Goal: Transaction & Acquisition: Book appointment/travel/reservation

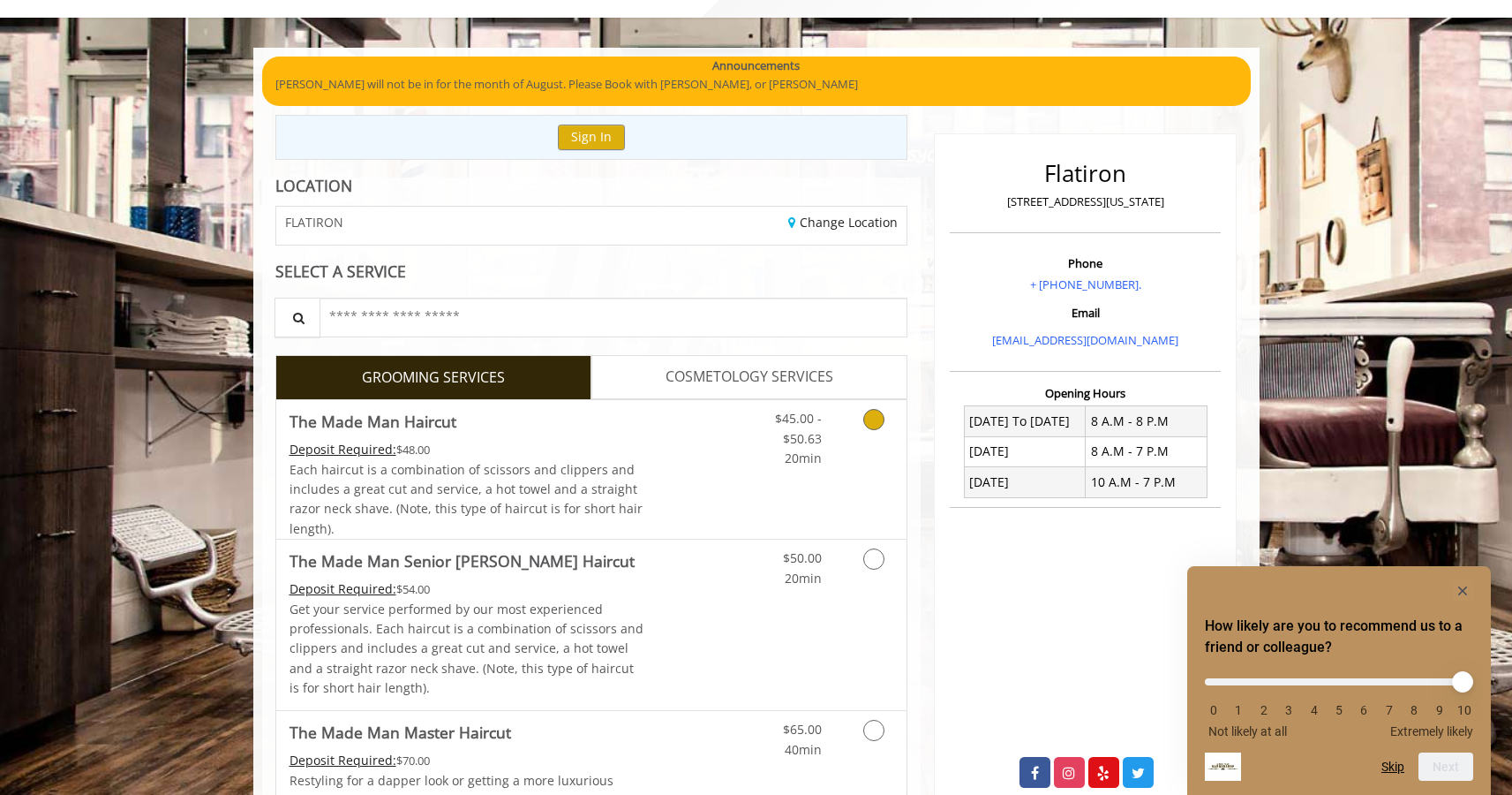
scroll to position [152, 0]
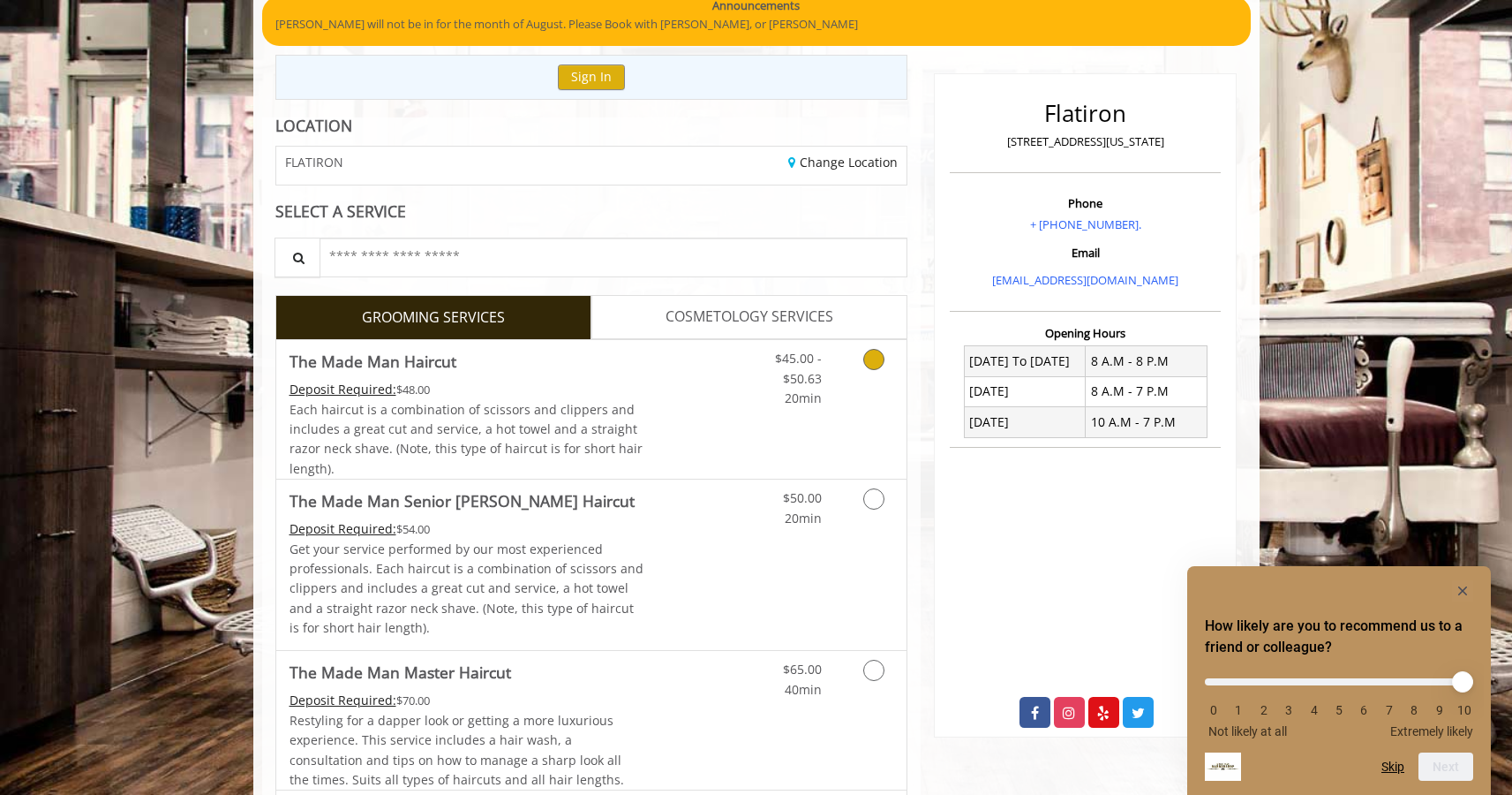
click at [690, 439] on link "Discounted Price" at bounding box center [695, 410] width 105 height 139
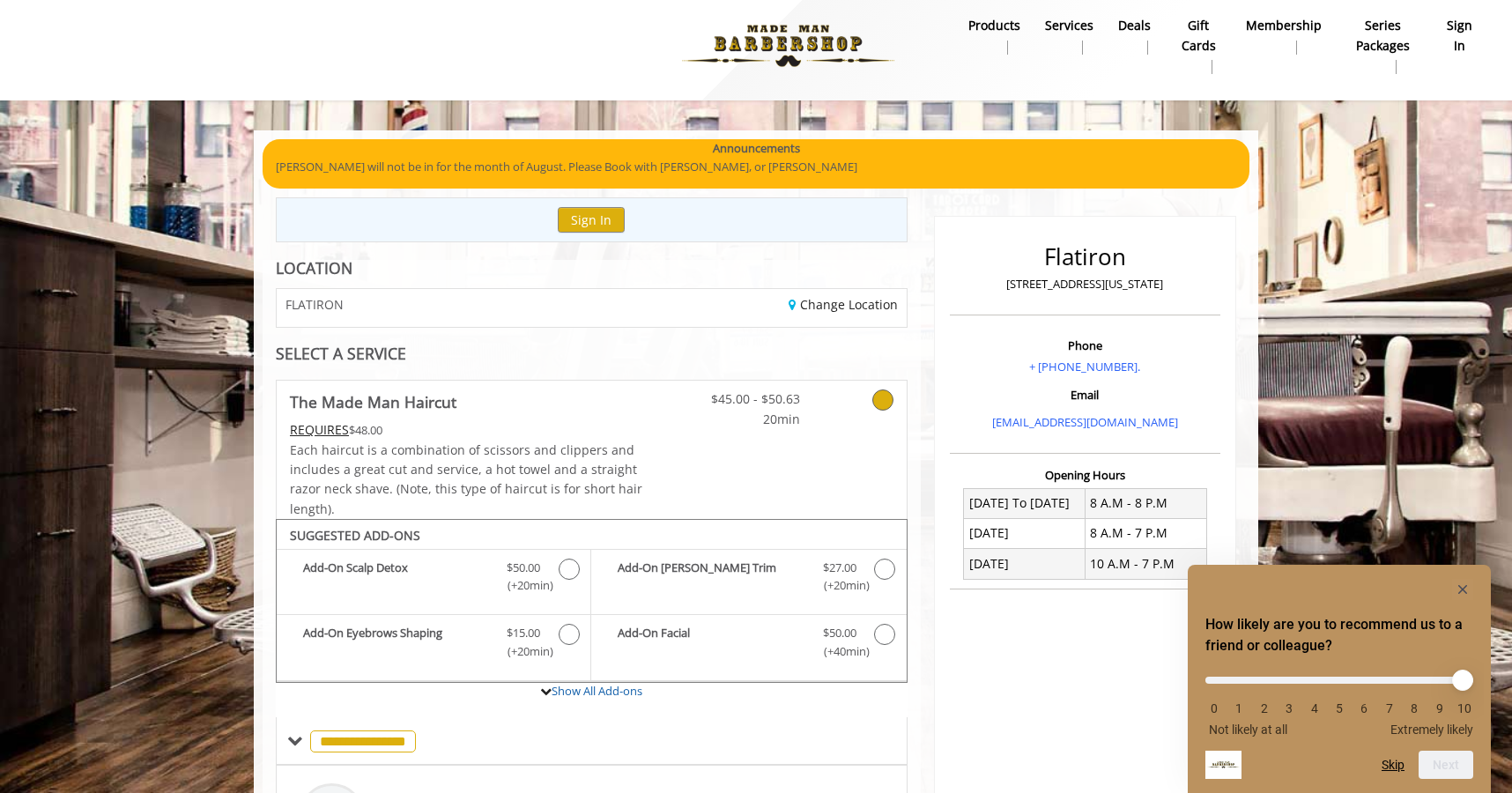
scroll to position [0, 0]
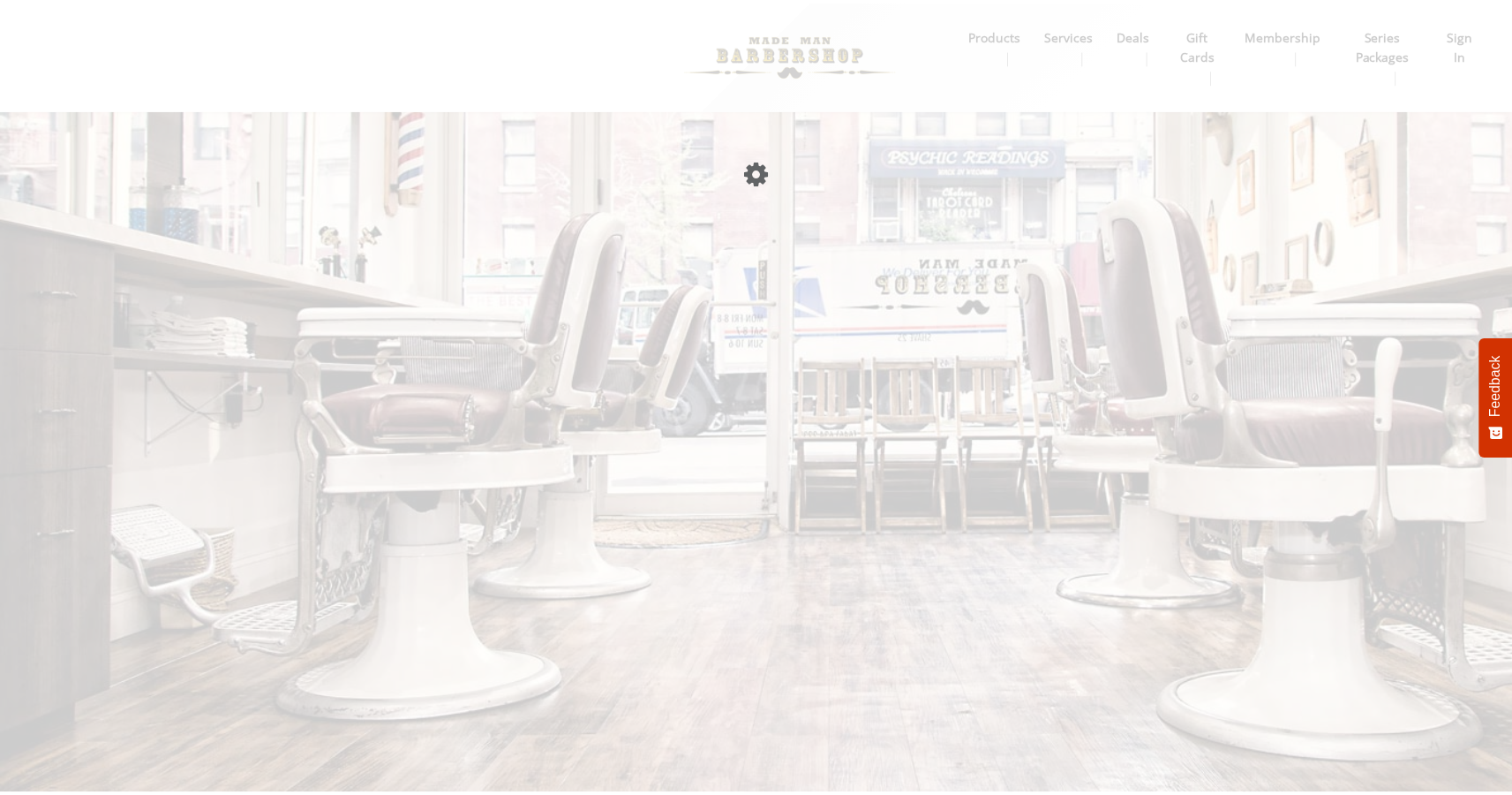
scroll to position [92, 0]
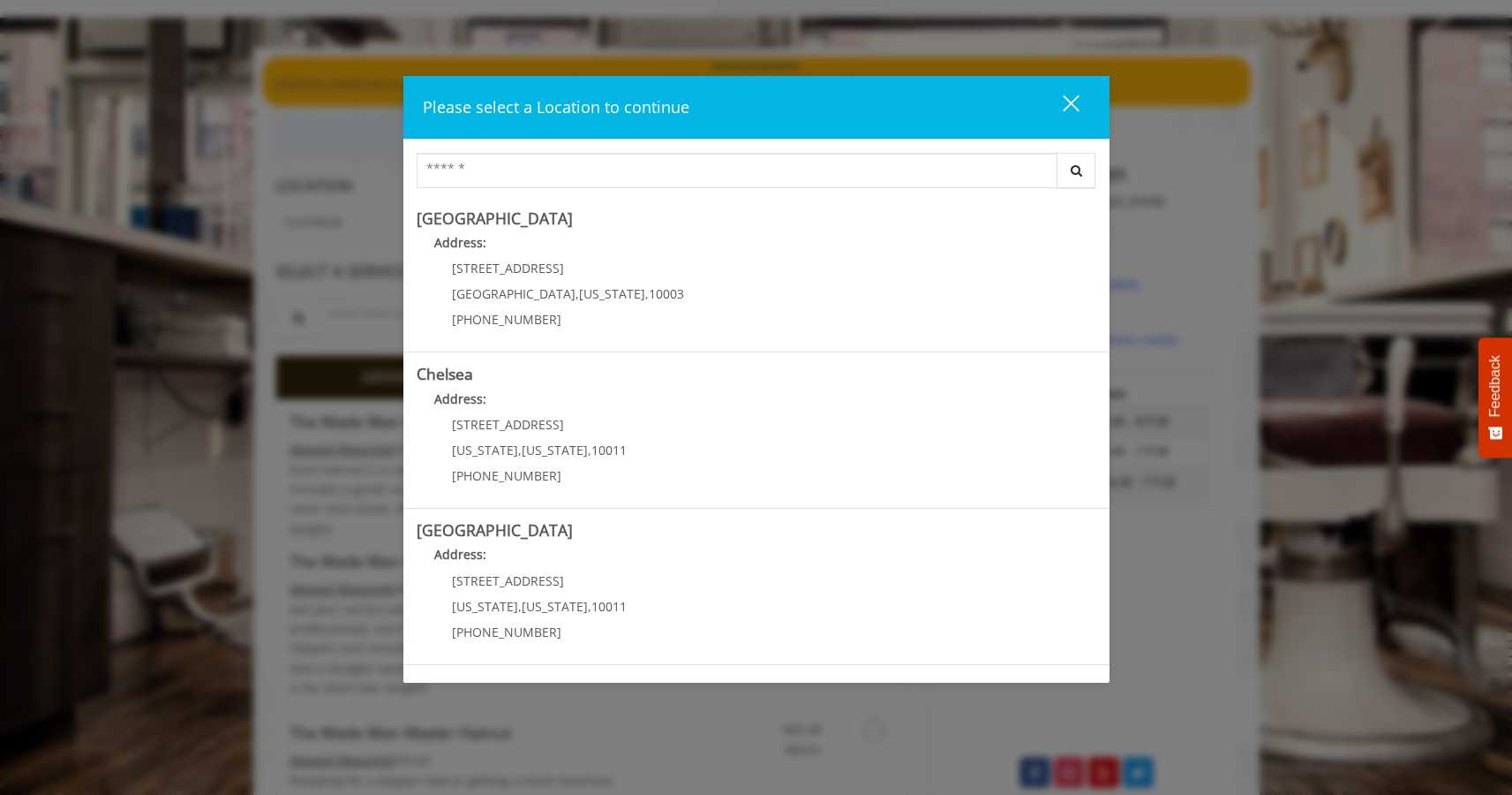
click at [1087, 102] on button "close" at bounding box center [1059, 107] width 60 height 36
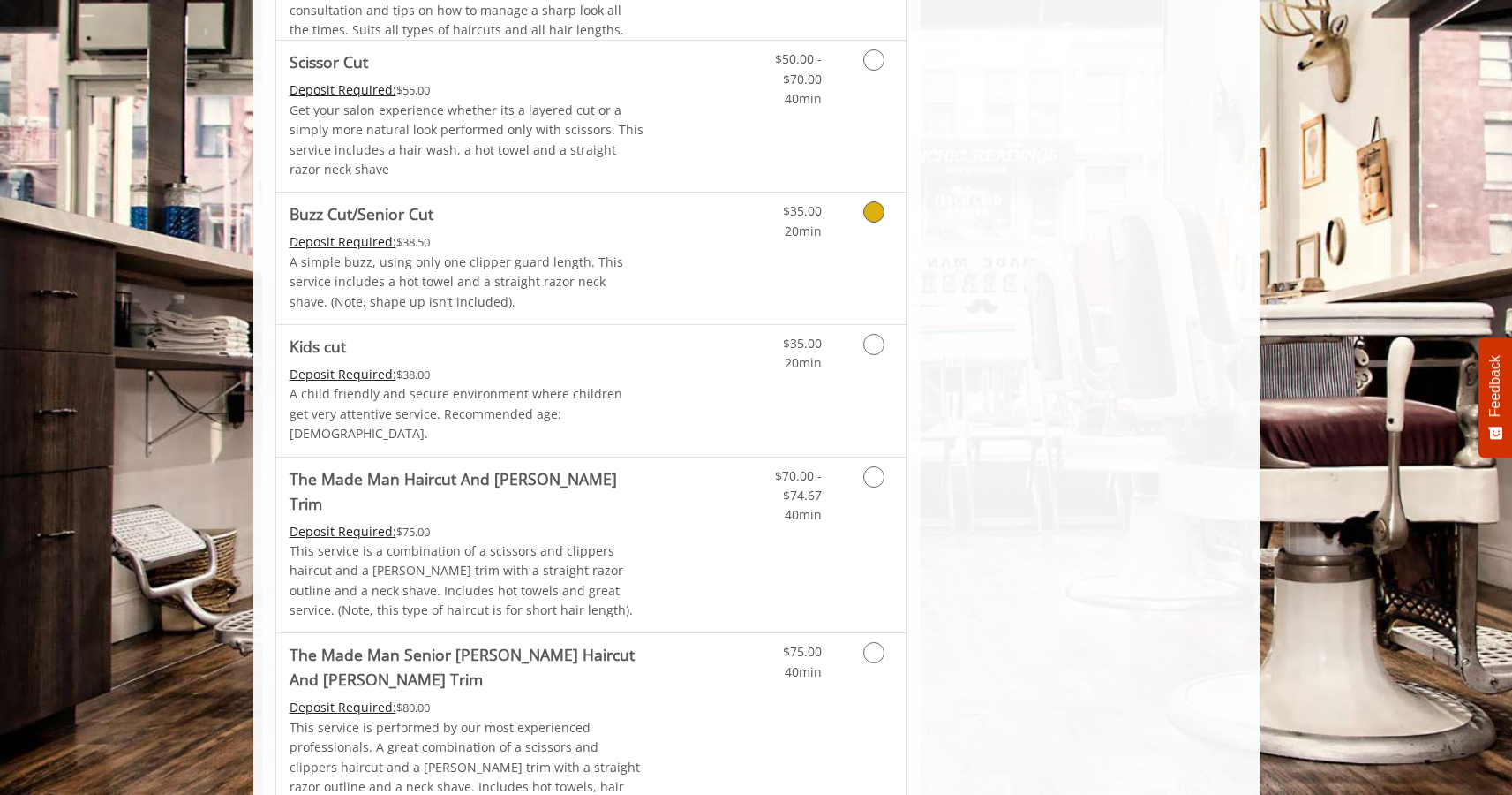
scroll to position [844, 0]
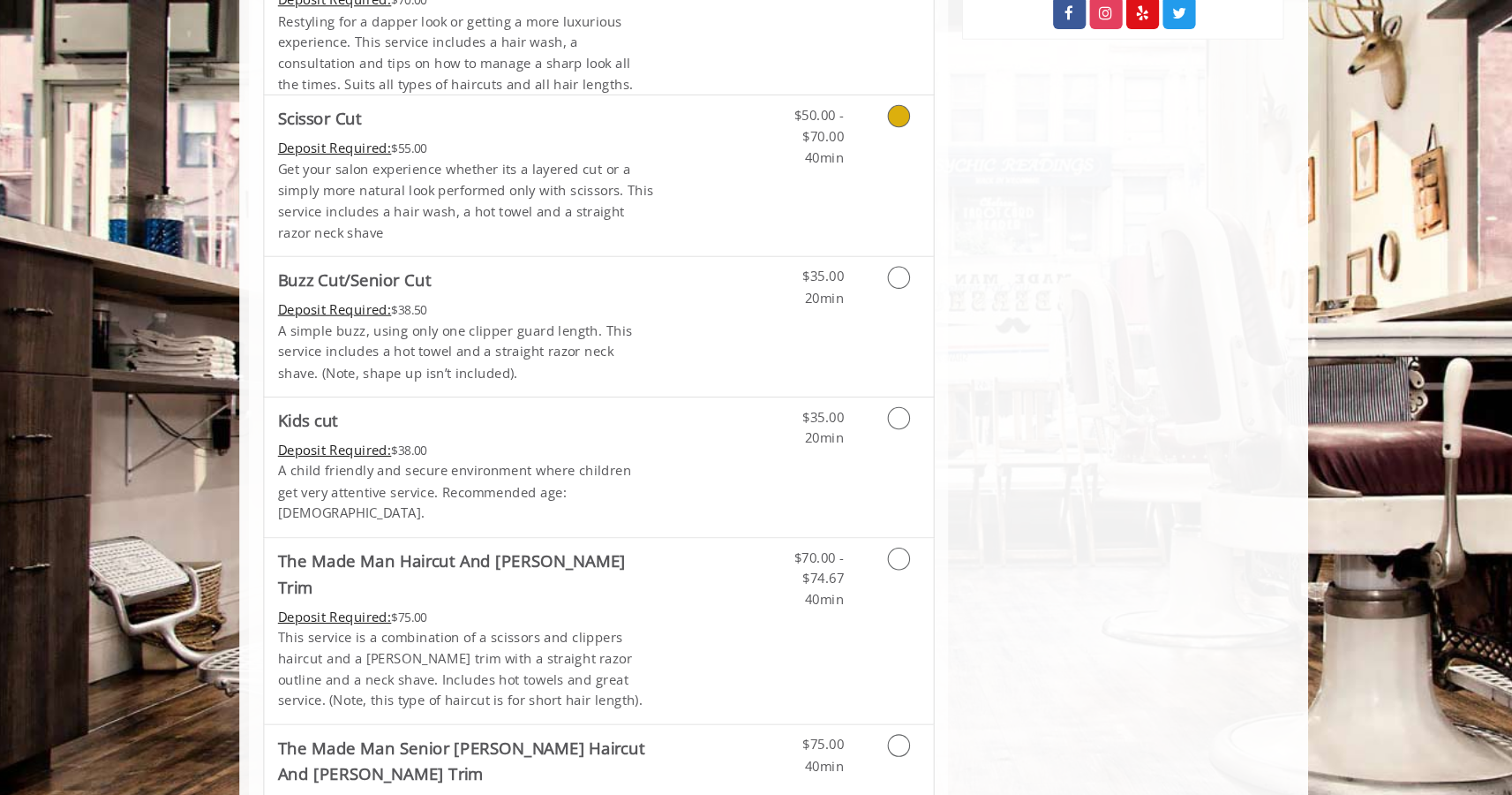
click at [823, 148] on div "$50.00 - $70.00 40min" at bounding box center [785, 124] width 100 height 68
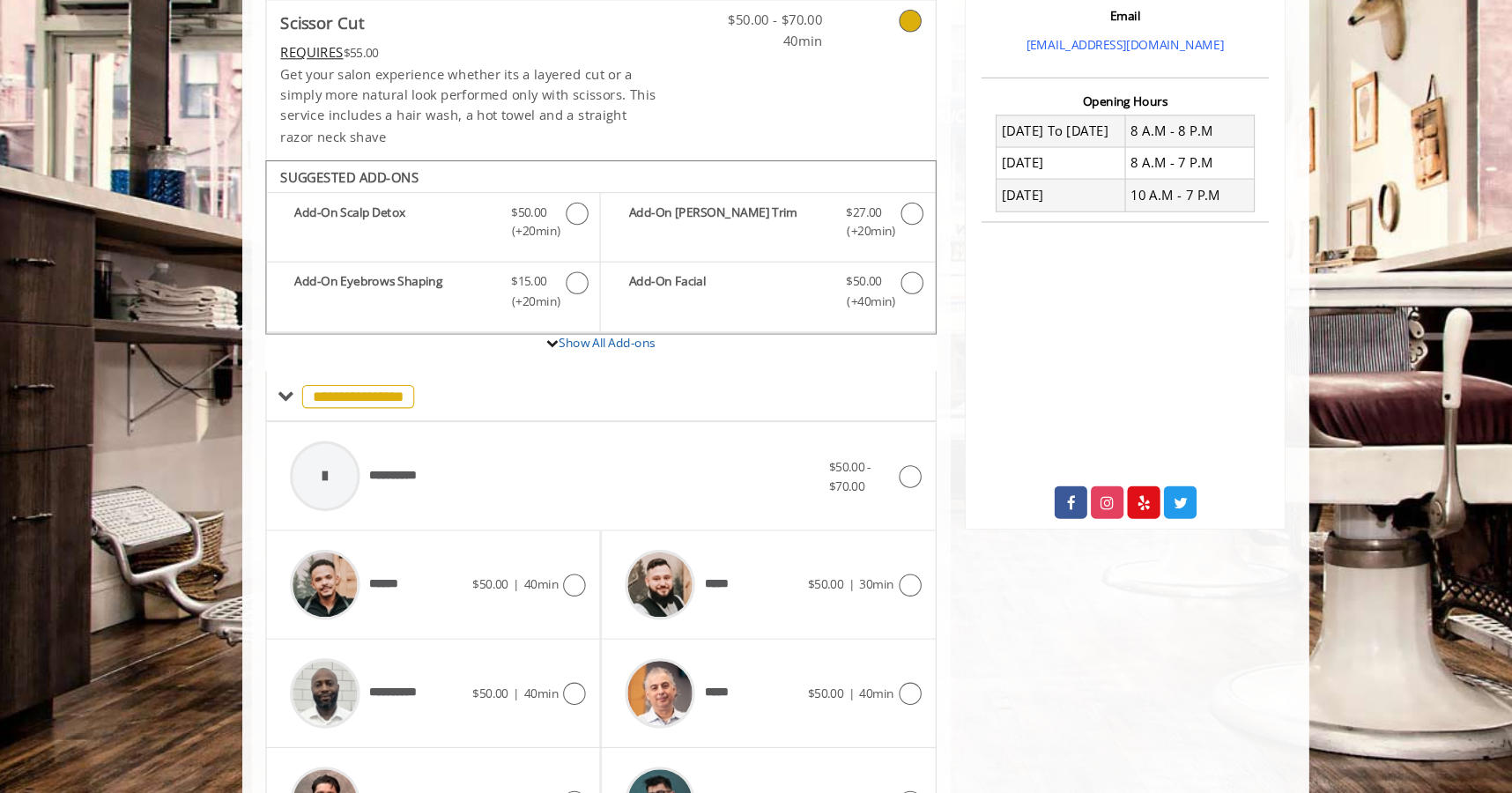
scroll to position [632, 0]
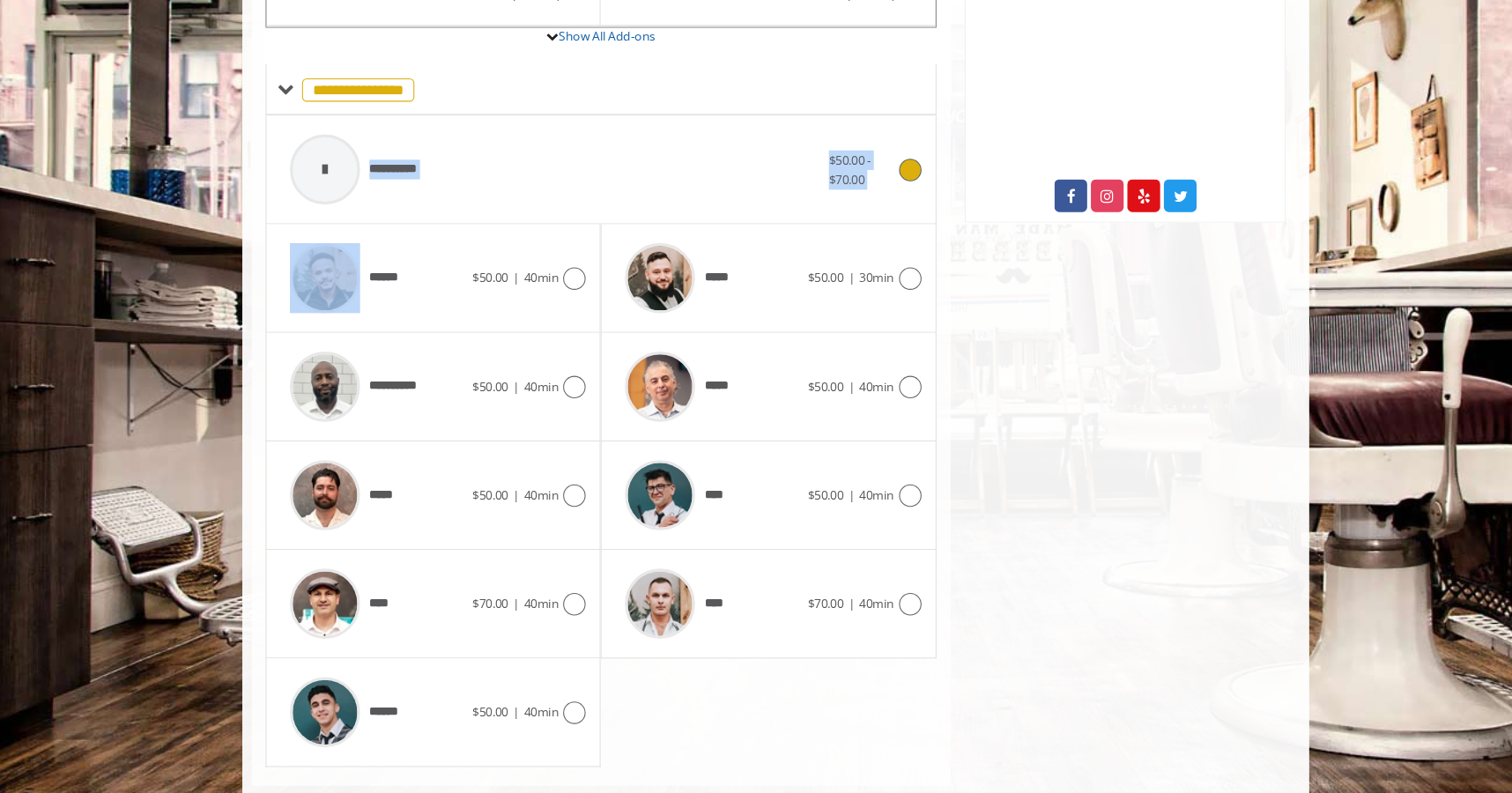
drag, startPoint x: 420, startPoint y: 324, endPoint x: 577, endPoint y: 182, distance: 211.7
click at [577, 182] on div "**********" at bounding box center [592, 461] width 632 height 614
click at [578, 196] on div "**********" at bounding box center [547, 206] width 516 height 84
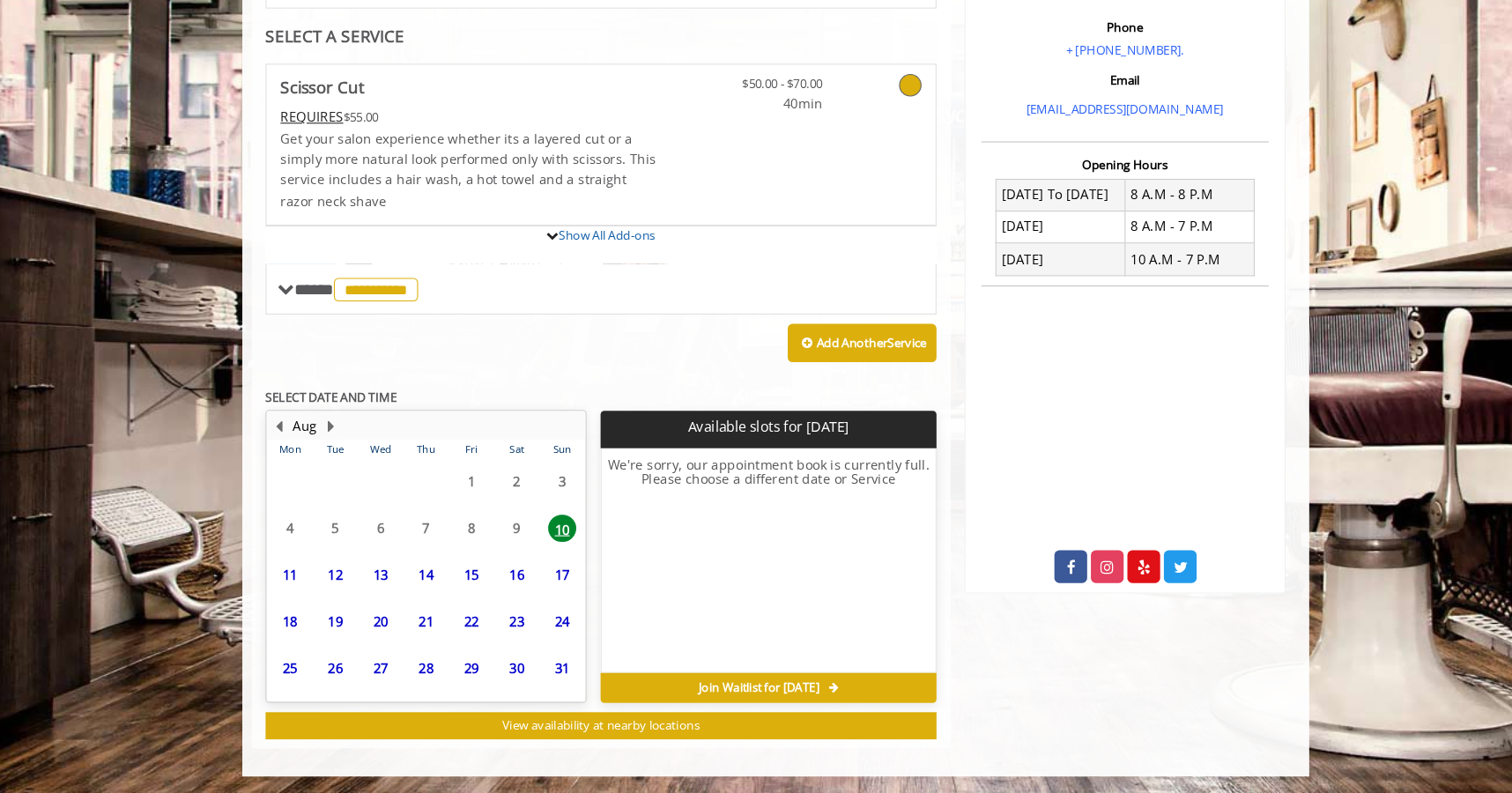
scroll to position [445, 0]
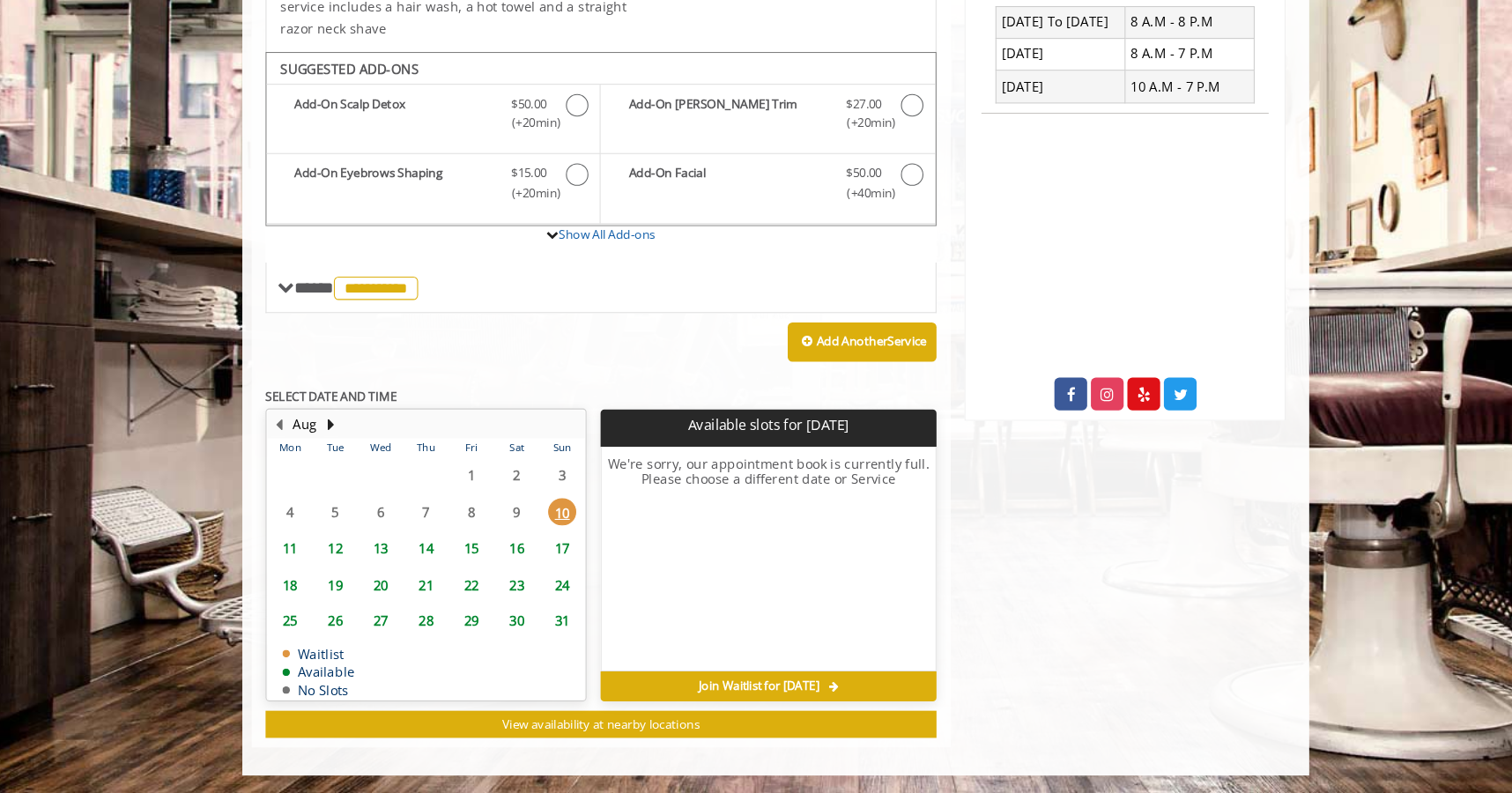
click at [296, 560] on span "11" at bounding box center [298, 563] width 26 height 25
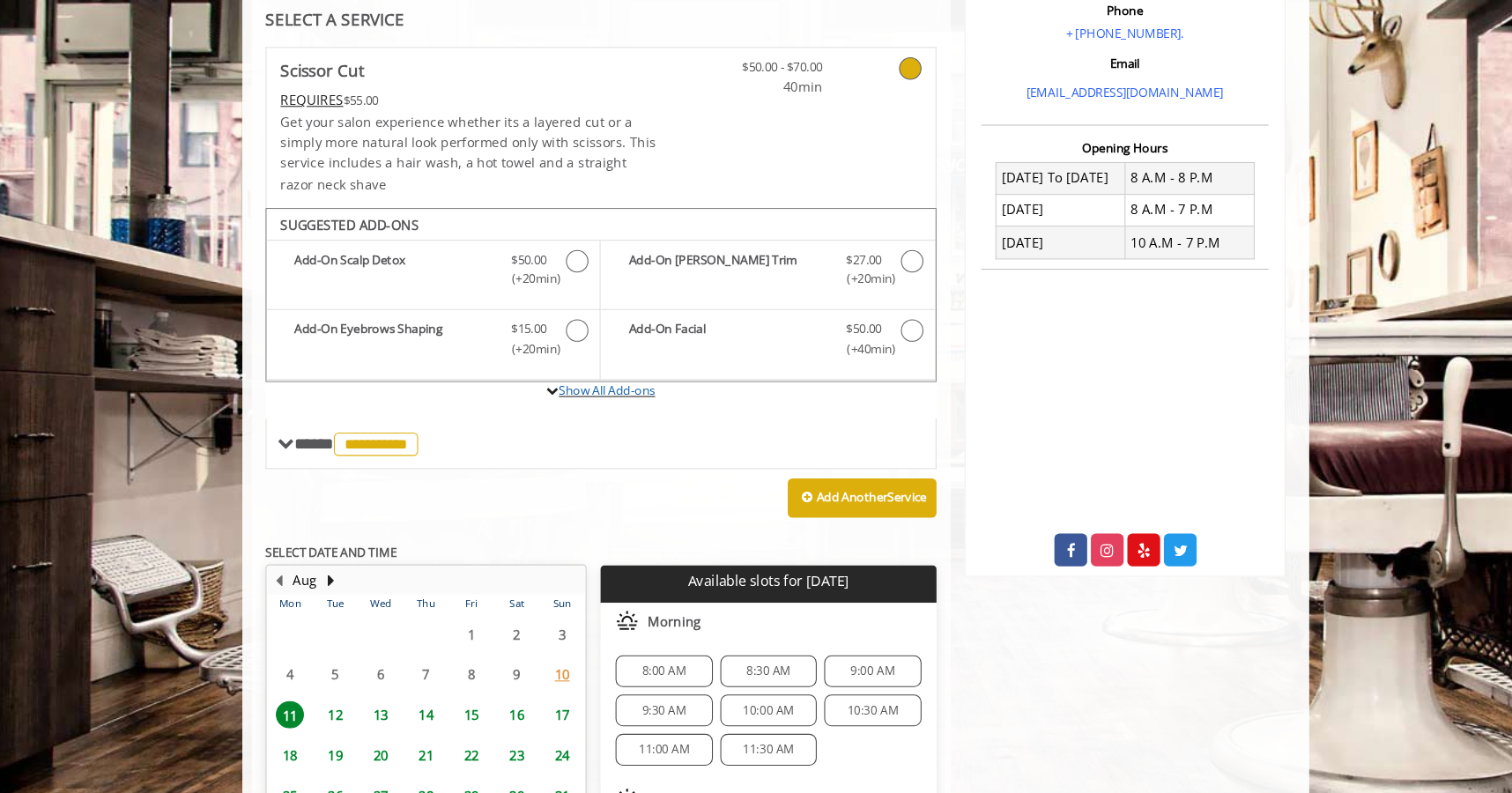
scroll to position [471, 0]
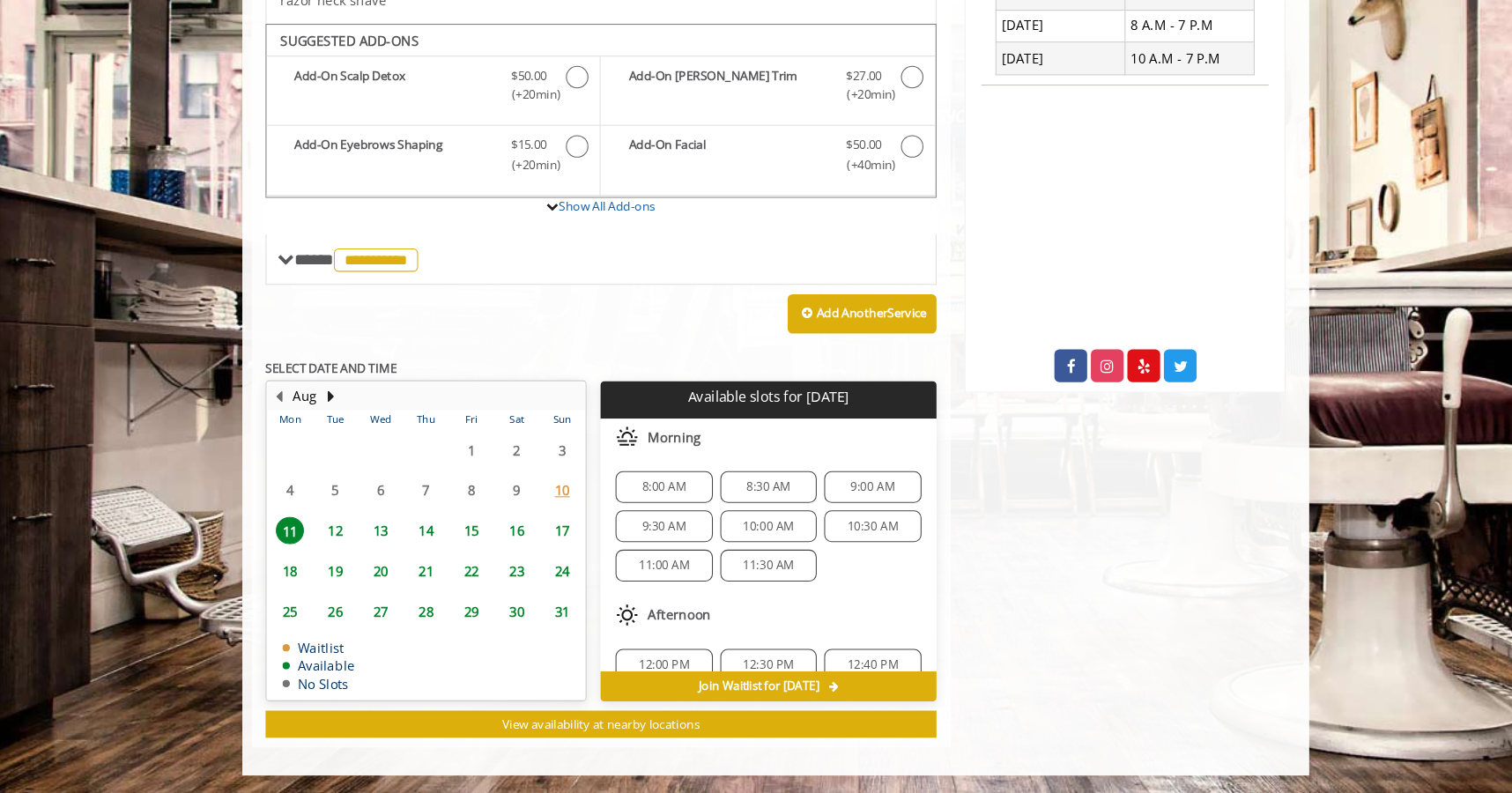
click at [302, 539] on span "11" at bounding box center [298, 545] width 26 height 25
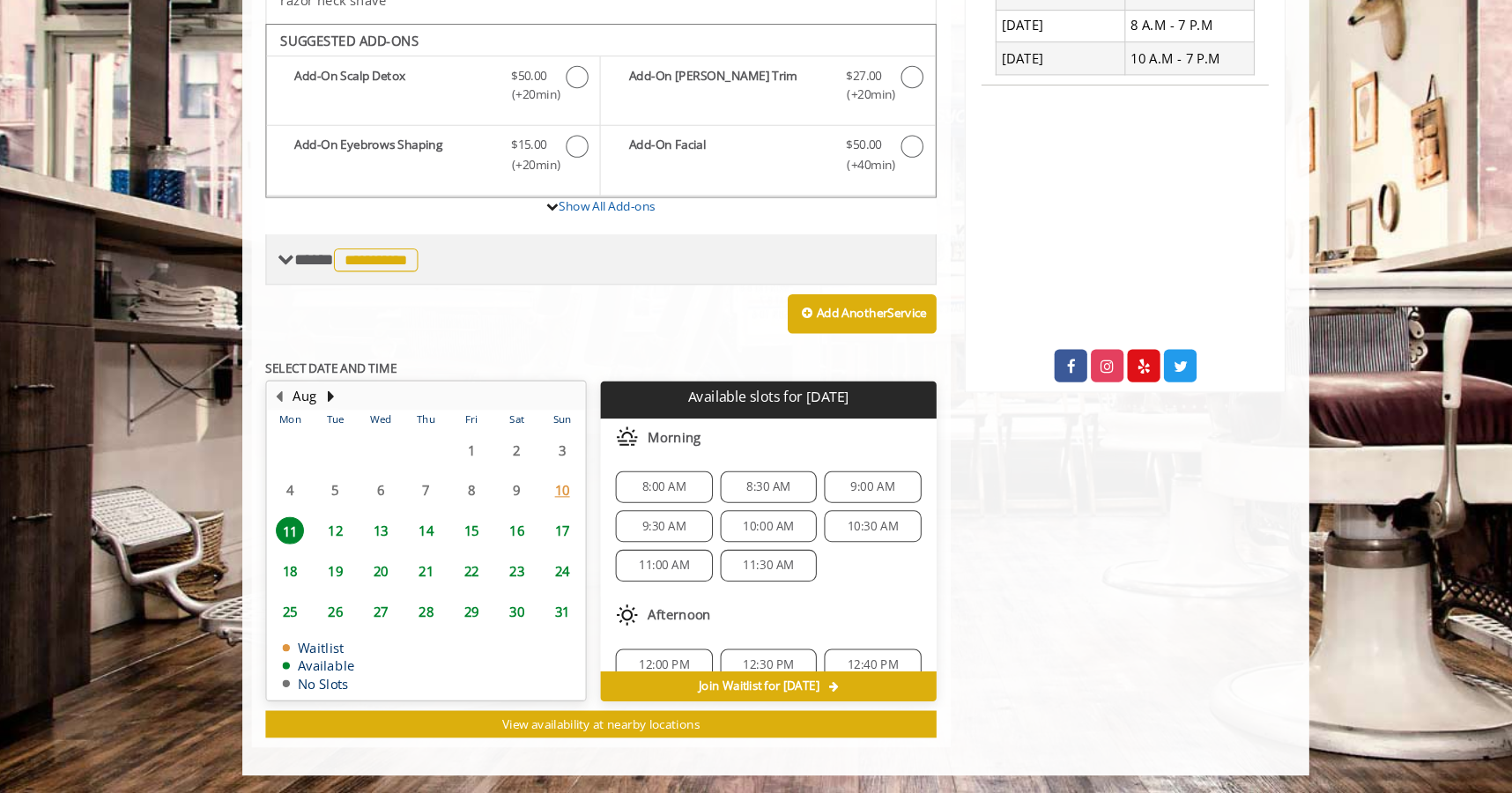
scroll to position [386, 0]
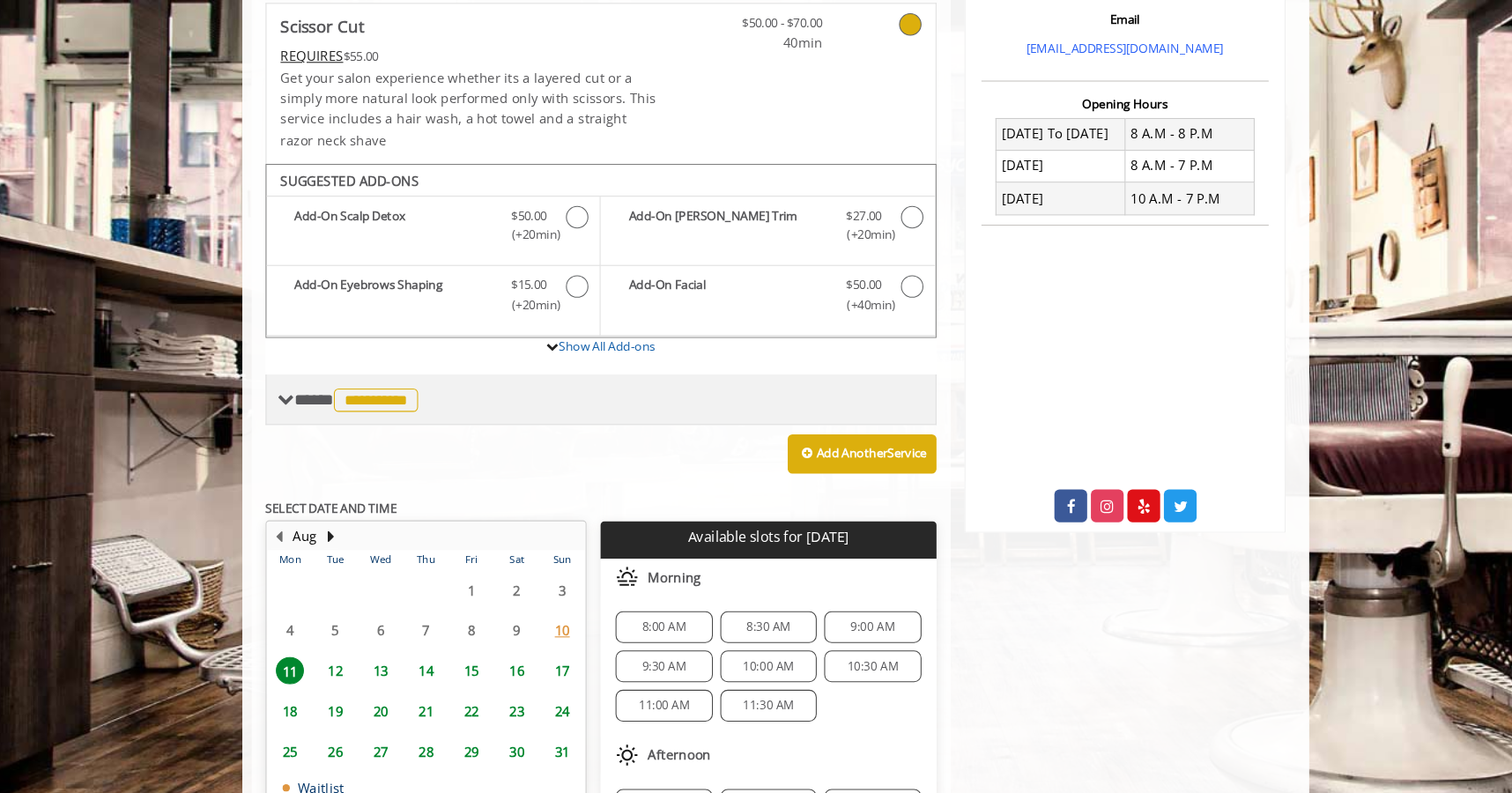
click at [307, 387] on div "**********" at bounding box center [592, 376] width 632 height 48
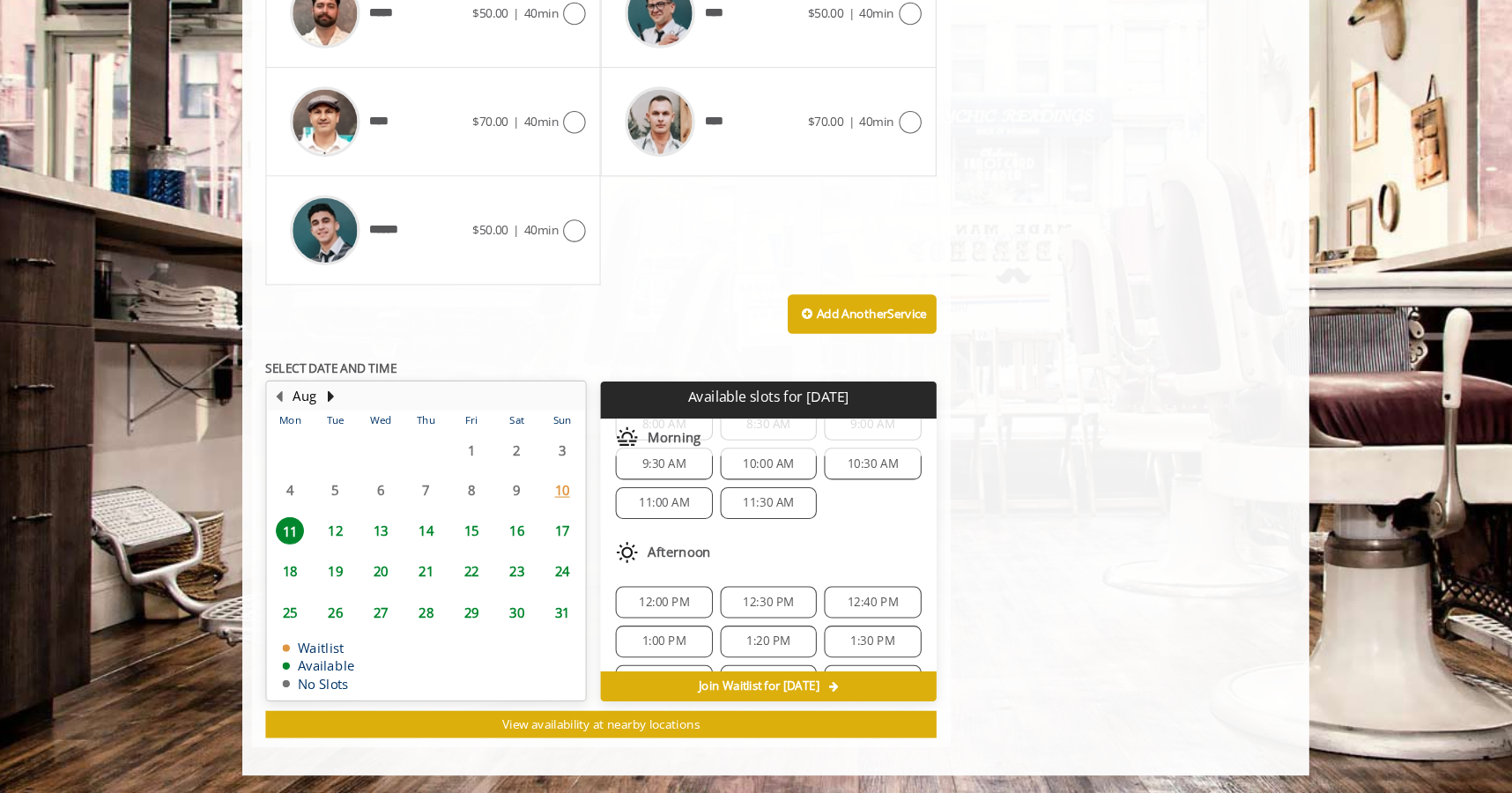
scroll to position [0, 0]
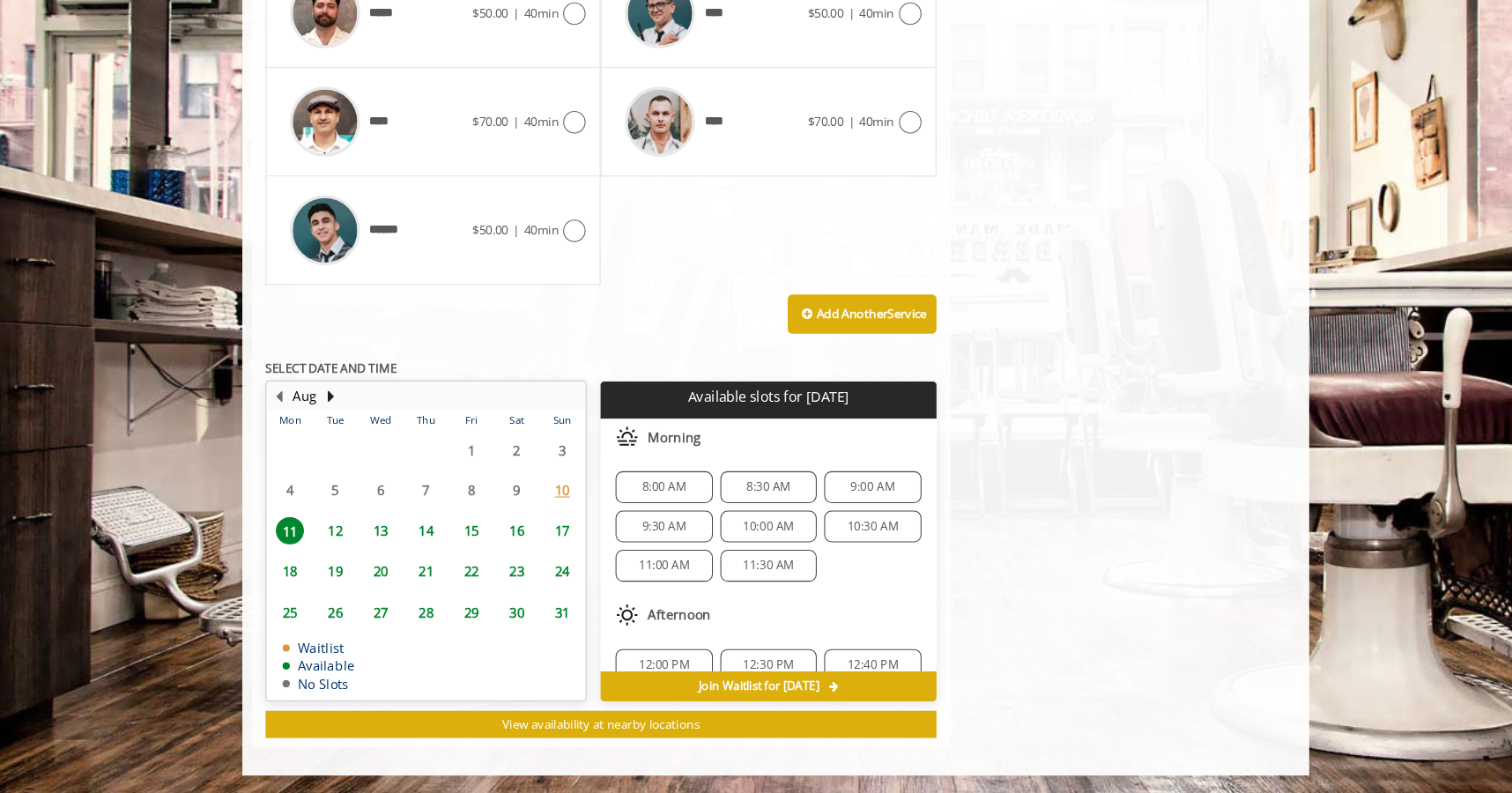
click at [828, 501] on span "9:00 AM" at bounding box center [847, 504] width 41 height 14
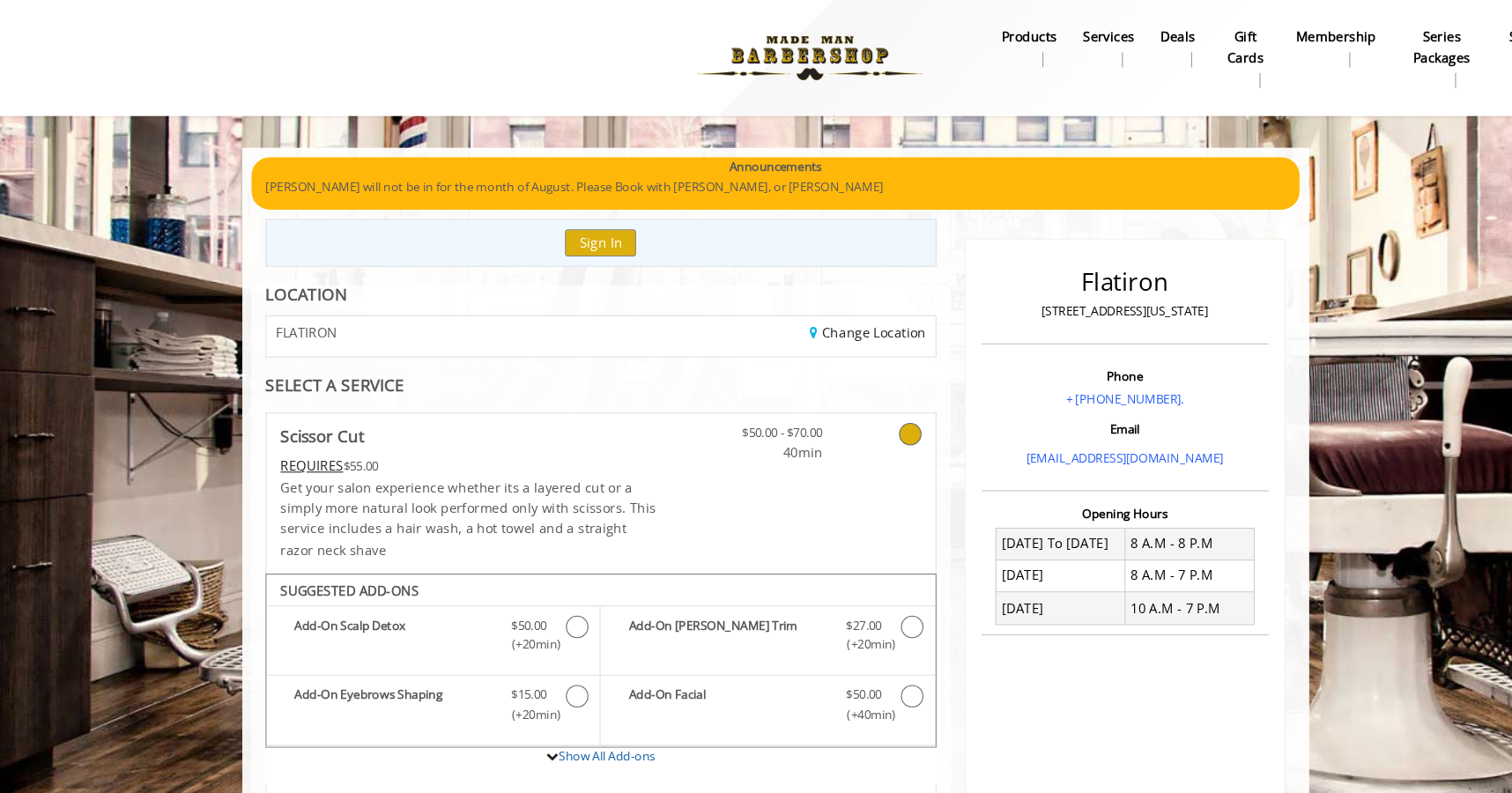
click at [617, 169] on p "[PERSON_NAME] will not be in for the month of August. Please Book with [PERSON_…" at bounding box center [756, 176] width 961 height 19
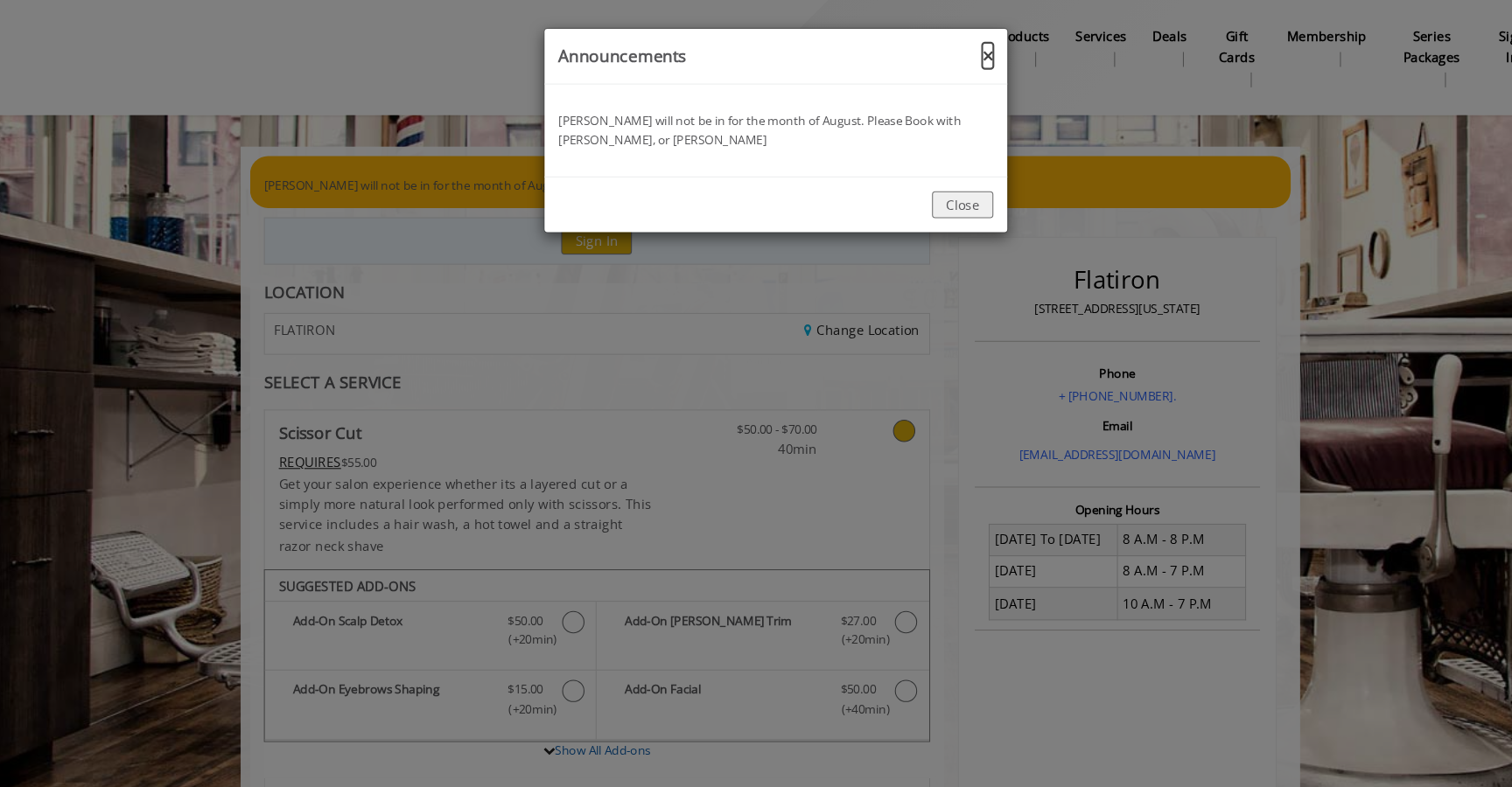
click at [954, 45] on button "×" at bounding box center [955, 52] width 11 height 18
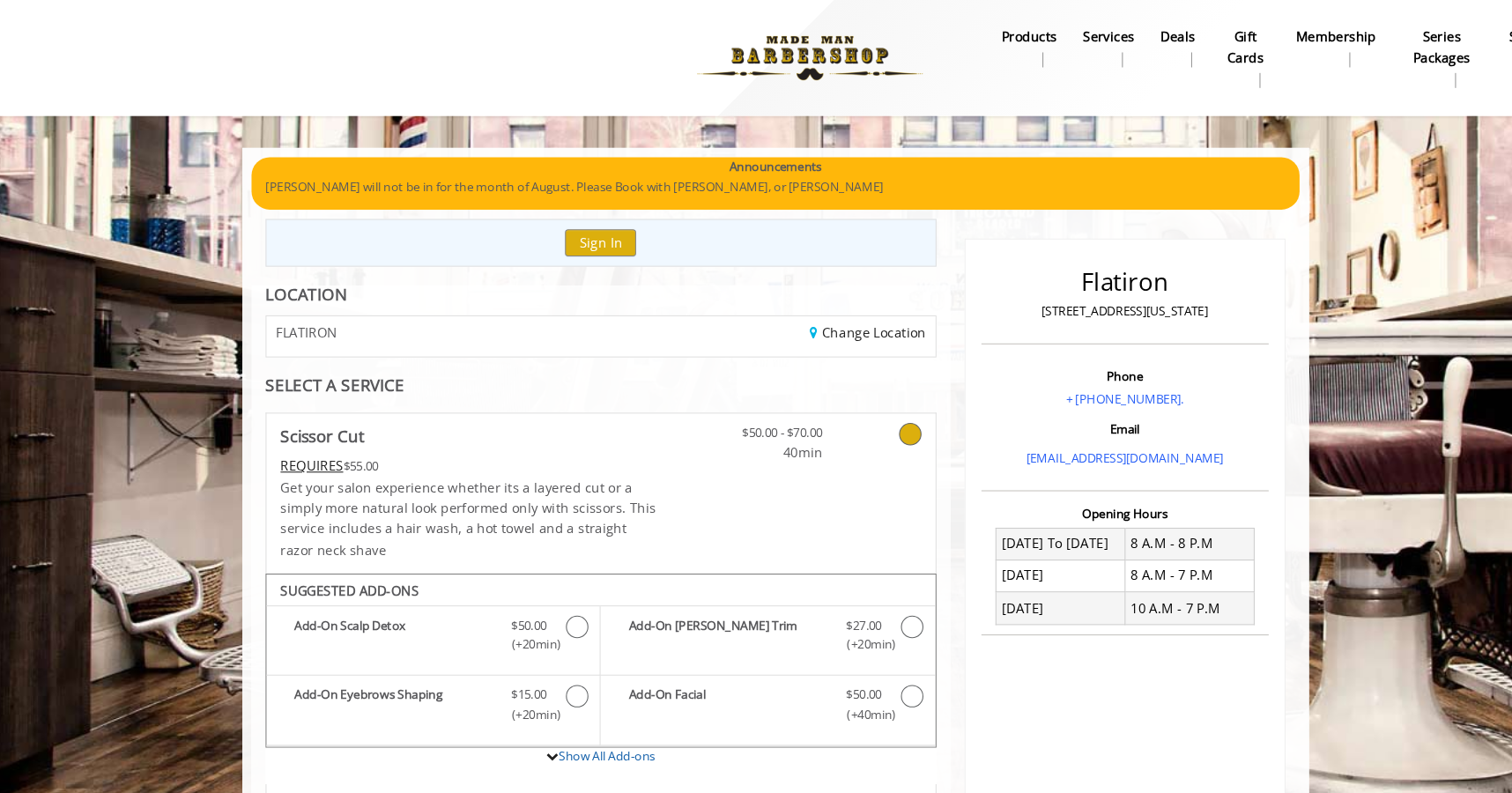
click at [1064, 43] on b "Services" at bounding box center [1069, 34] width 49 height 20
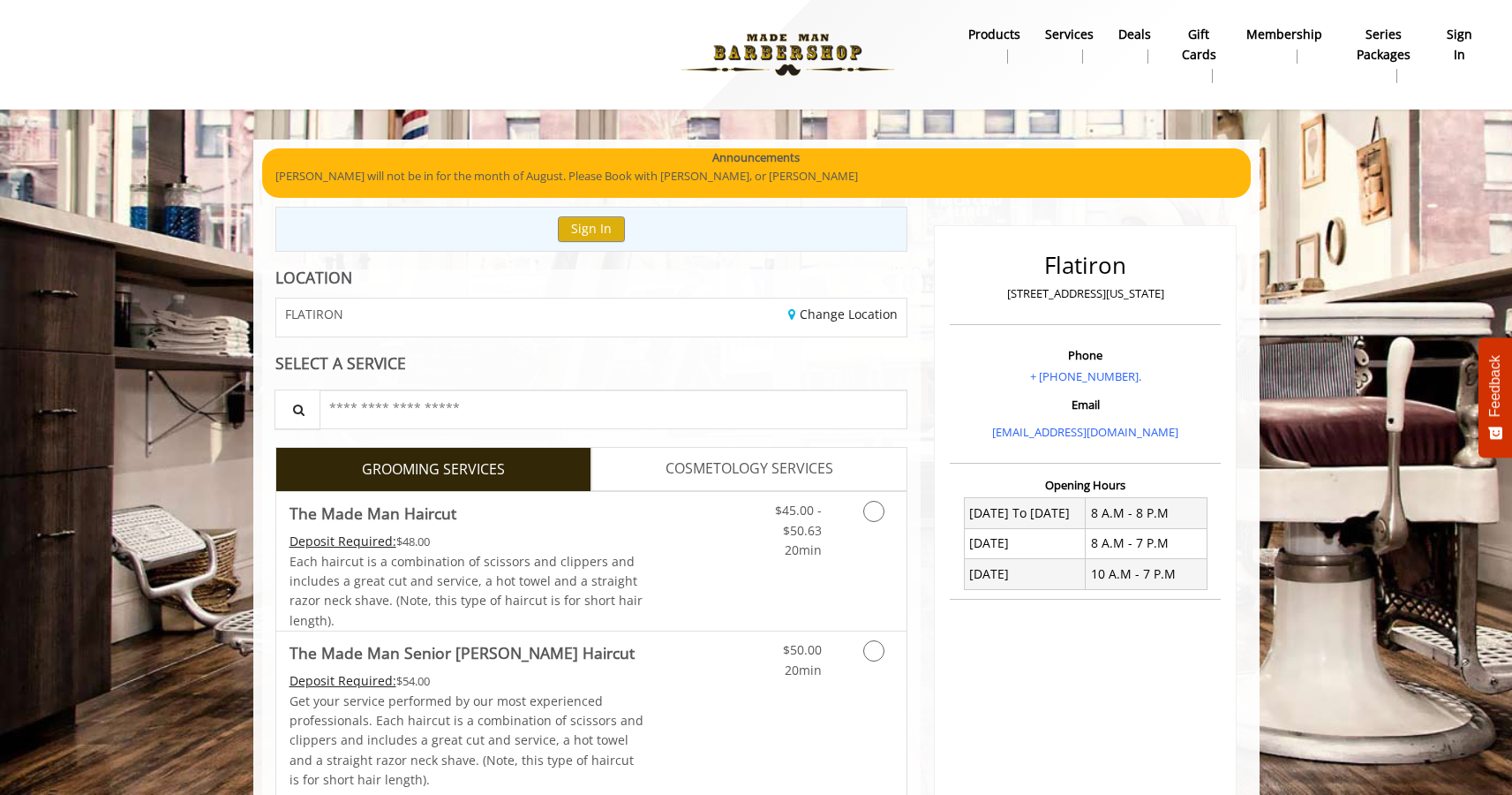
click at [1071, 35] on b "Services" at bounding box center [1069, 34] width 49 height 20
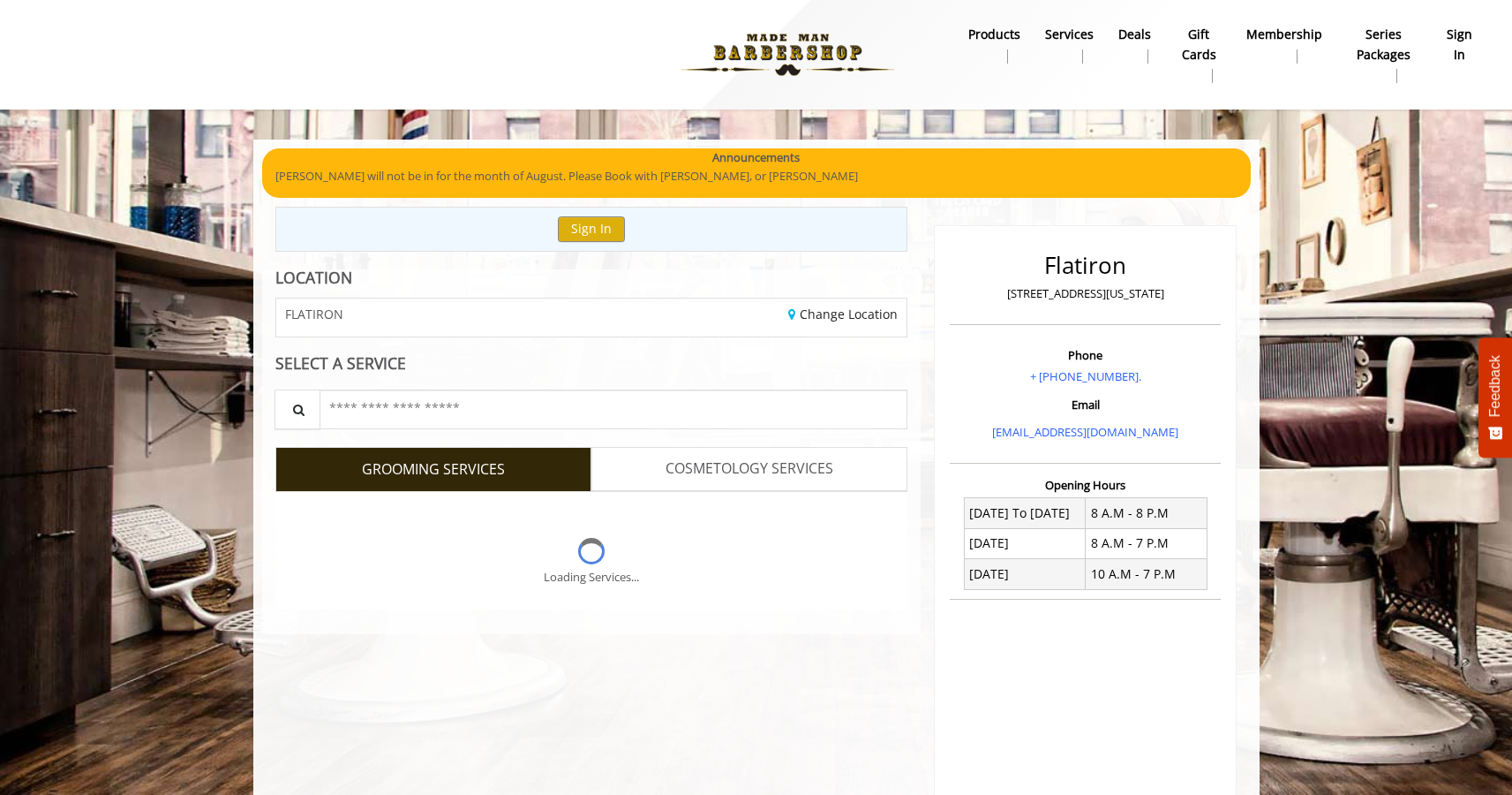
click at [989, 38] on b "products" at bounding box center [994, 34] width 52 height 20
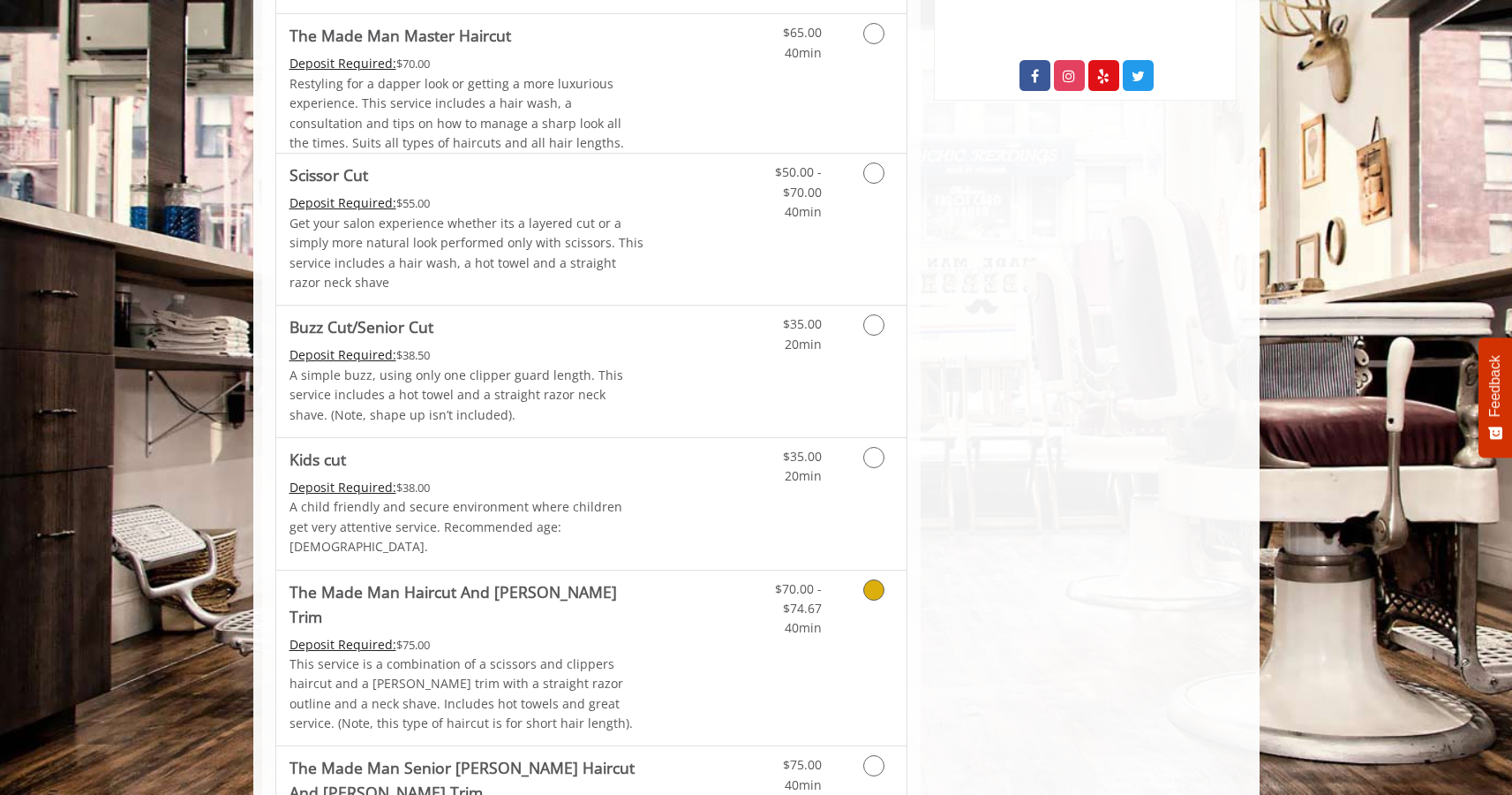
scroll to position [771, 0]
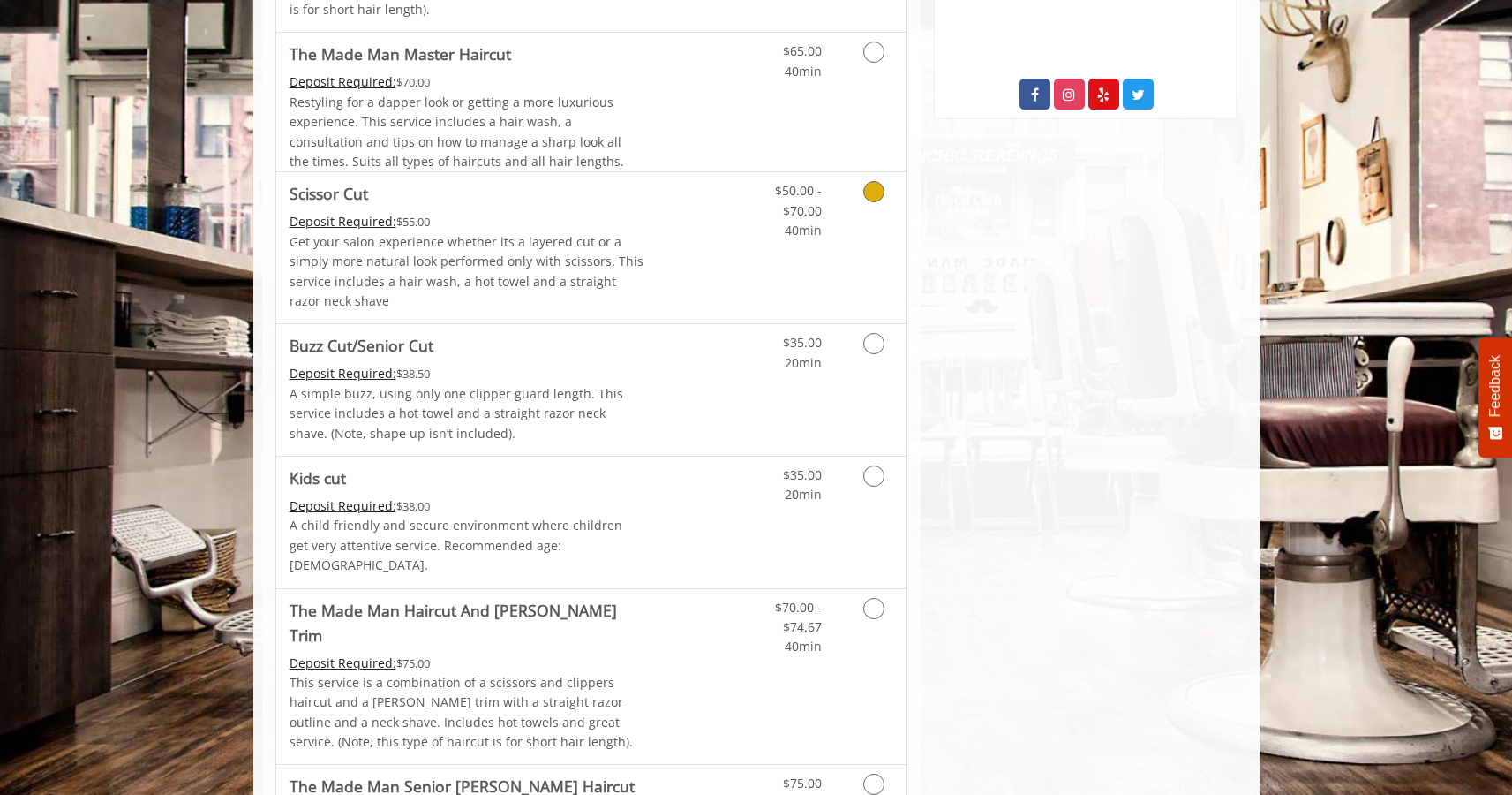
click at [571, 252] on p "Get your salon experience whether its a layered cut or a simply more natural lo…" at bounding box center [466, 272] width 355 height 79
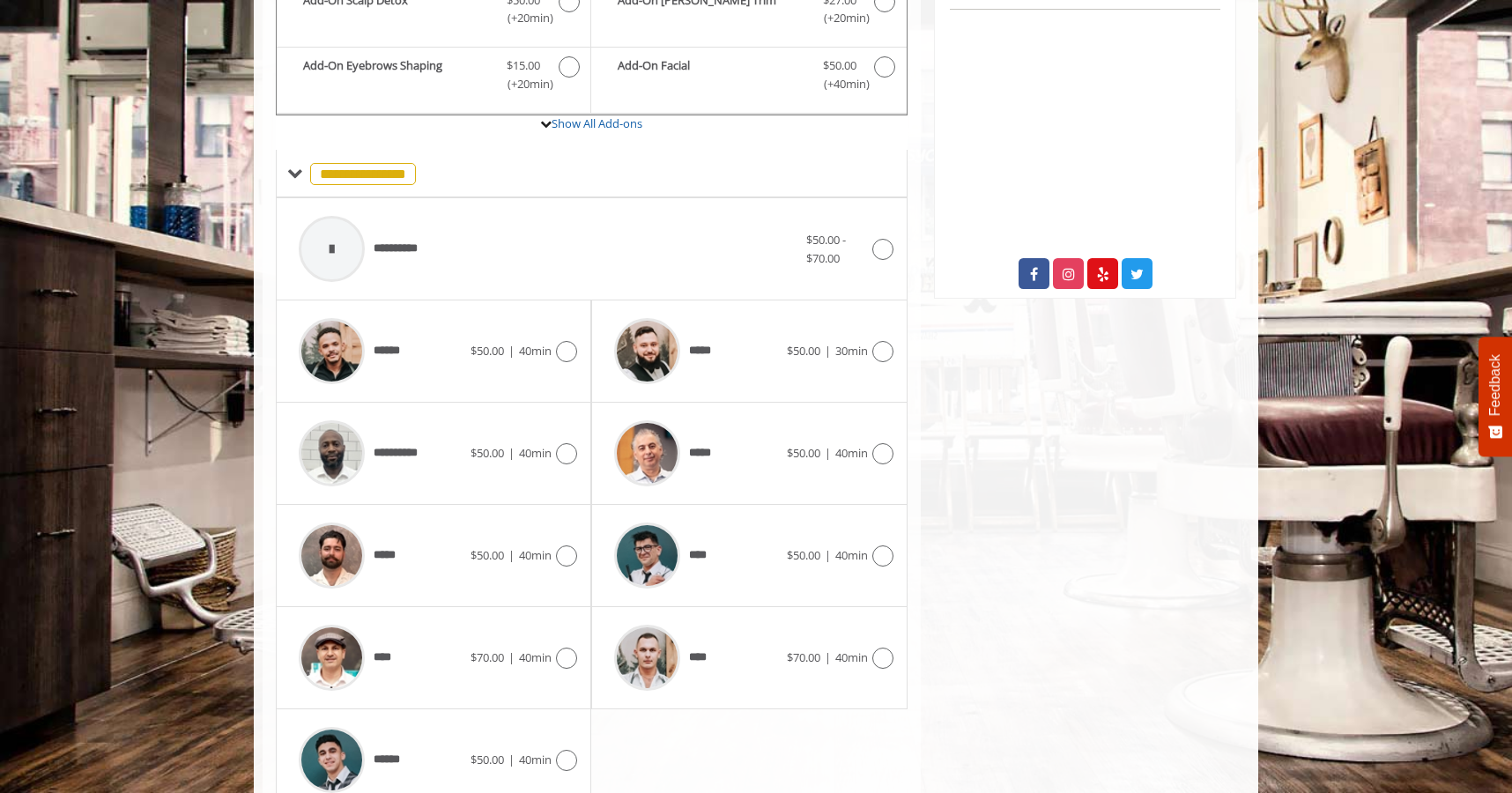
scroll to position [669, 0]
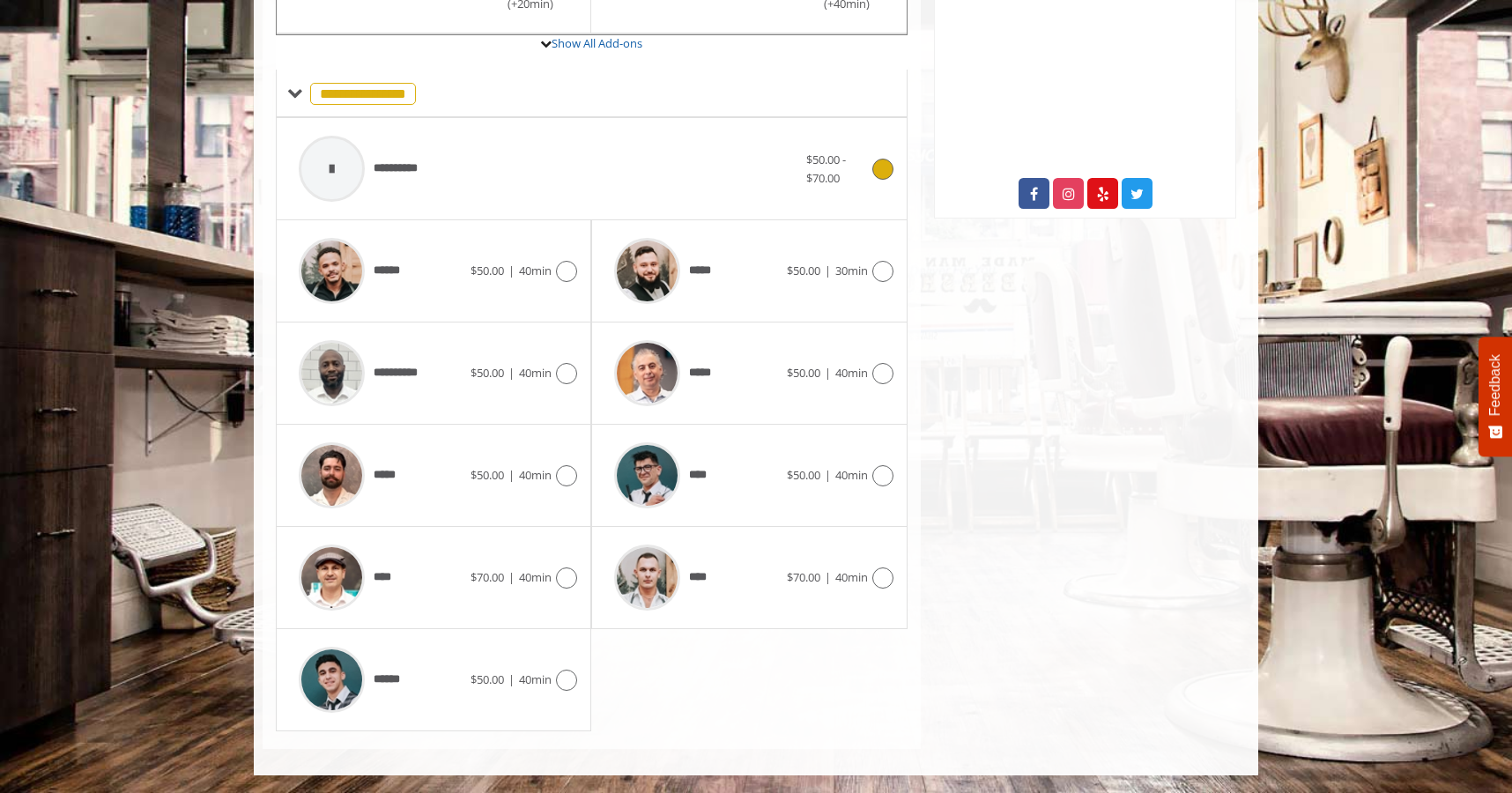
click at [510, 169] on div "**********" at bounding box center [547, 169] width 516 height 84
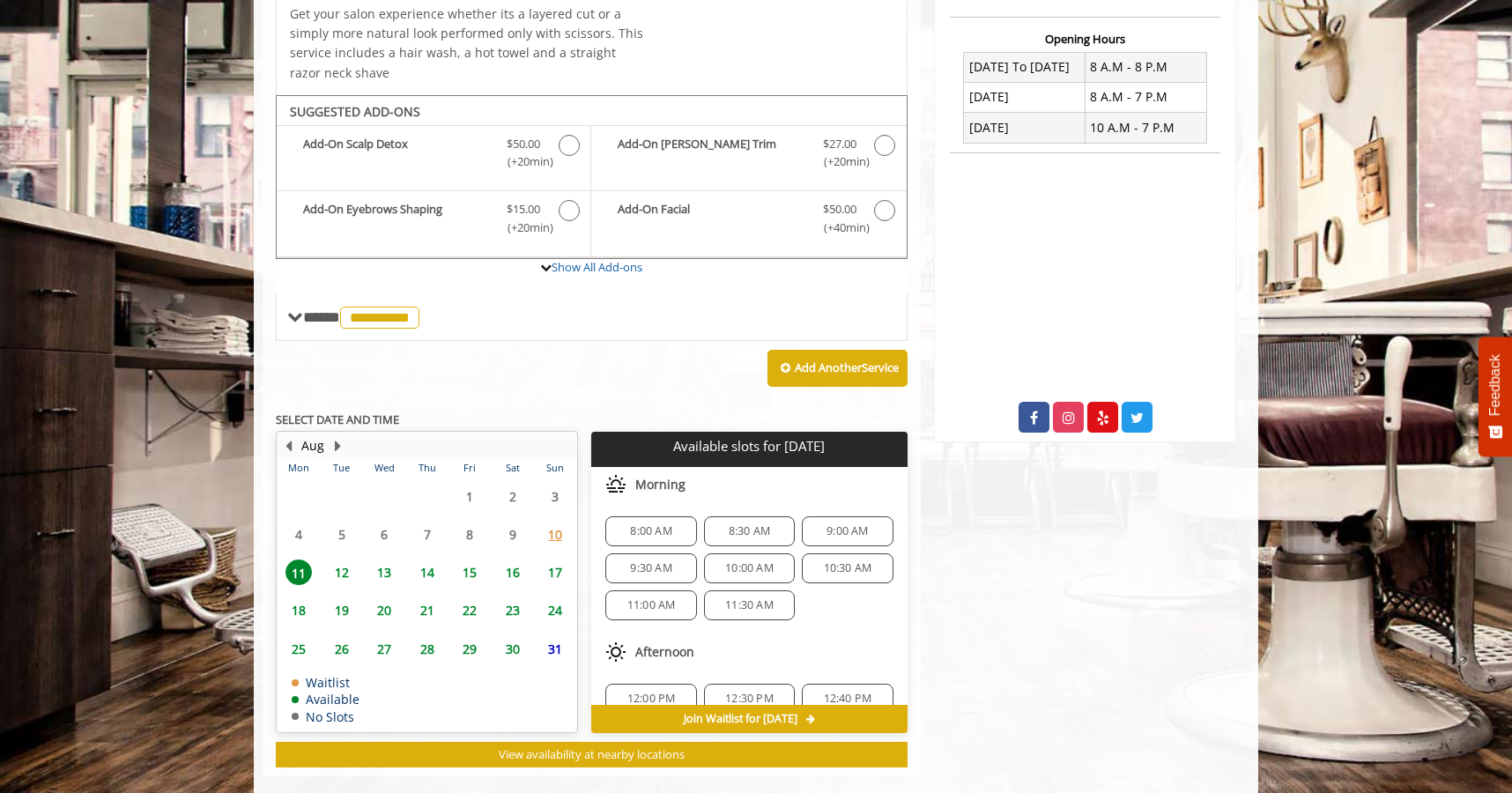
scroll to position [471, 0]
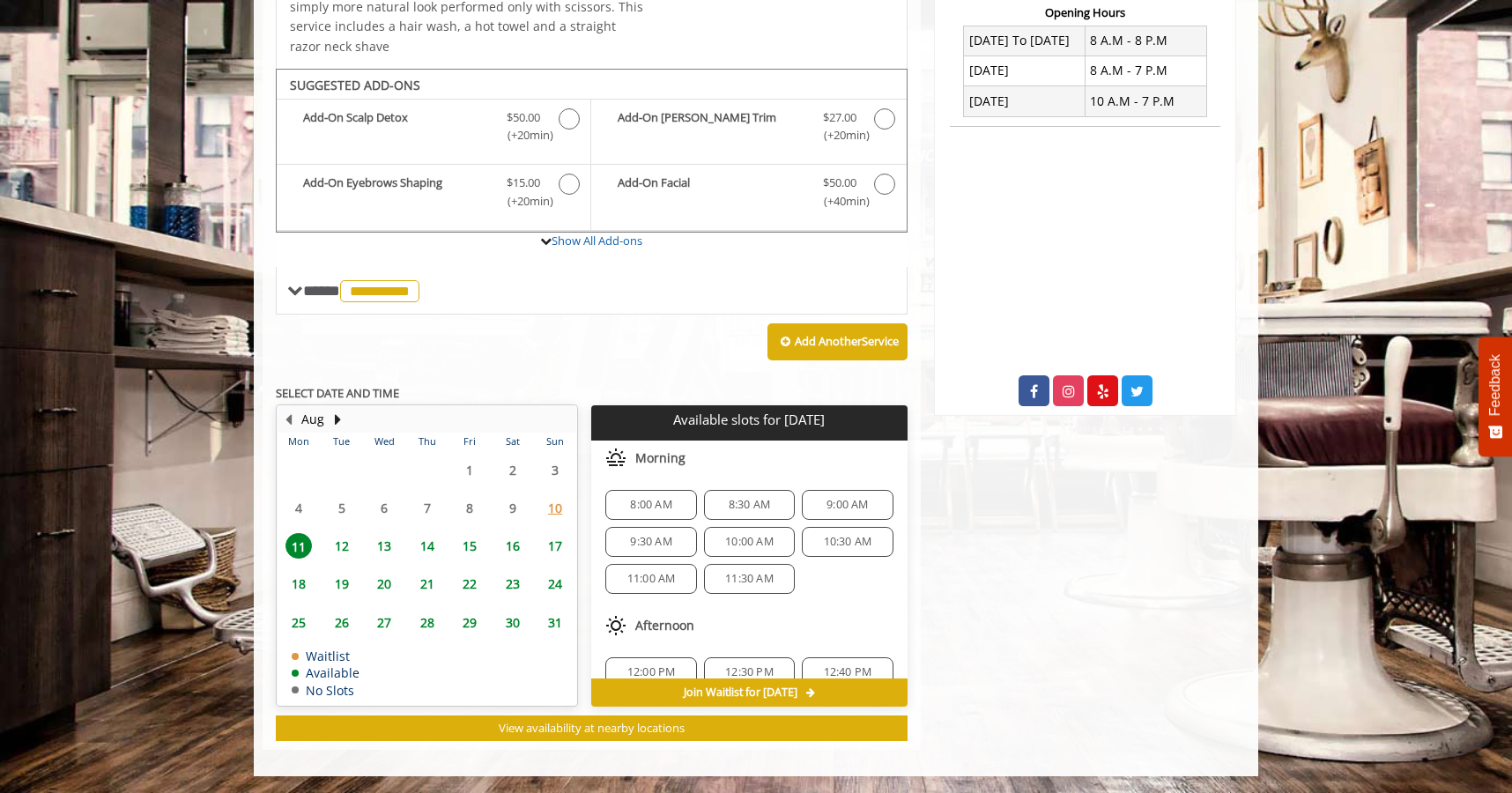
click at [337, 542] on span "12" at bounding box center [341, 545] width 26 height 25
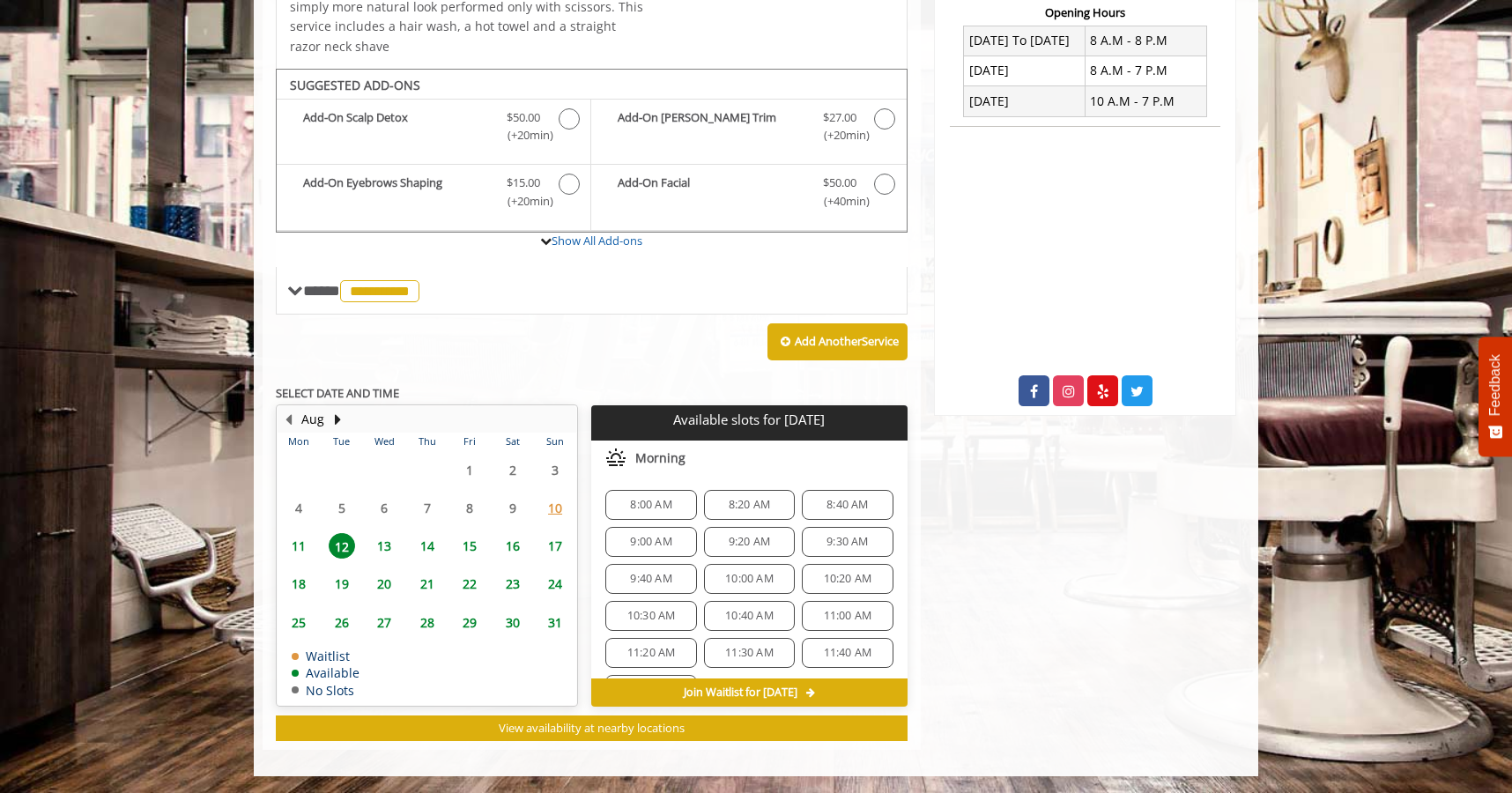
click at [306, 549] on span "11" at bounding box center [298, 545] width 26 height 25
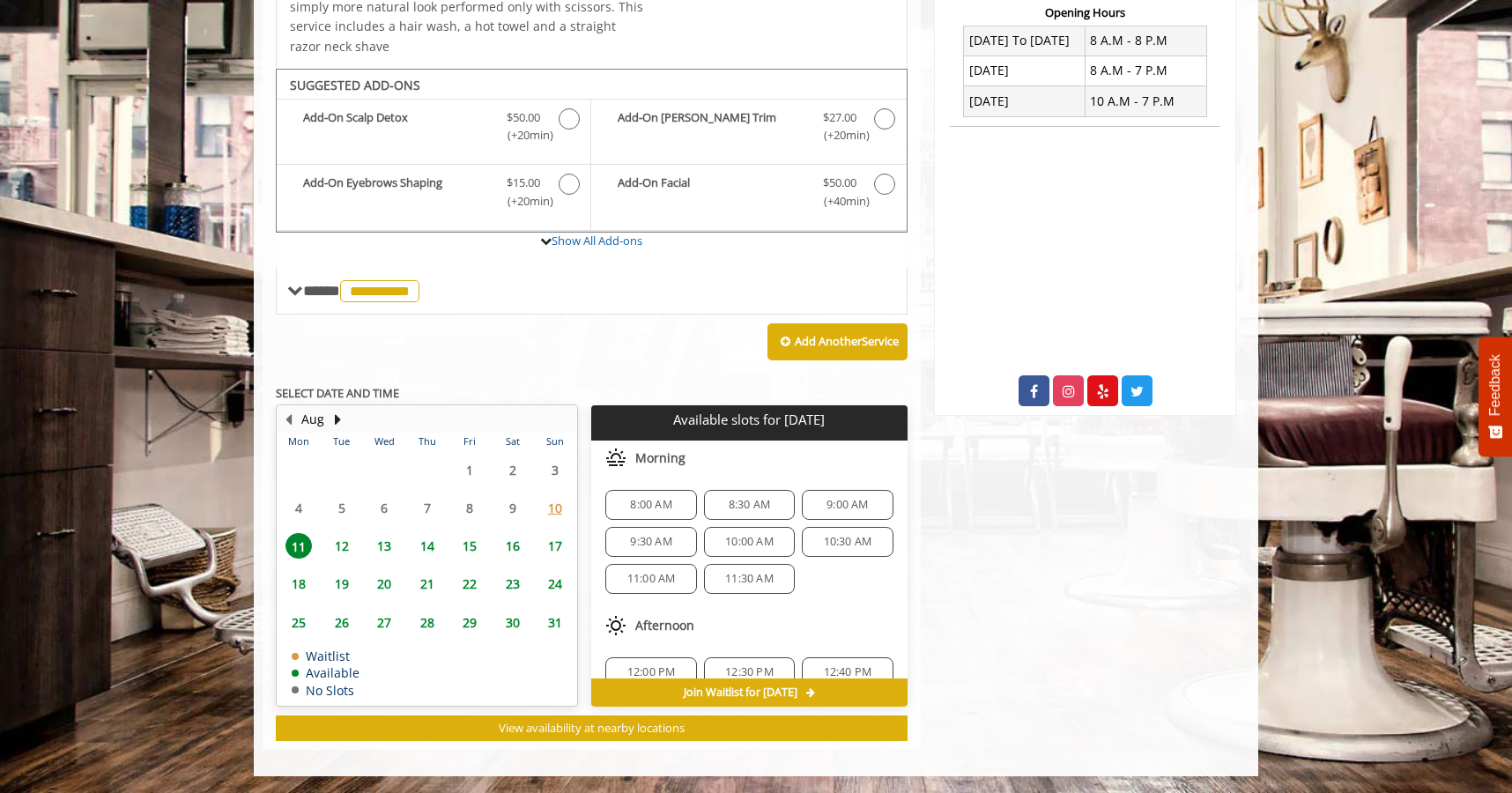
click at [646, 490] on div "8:00 AM" at bounding box center [651, 504] width 91 height 30
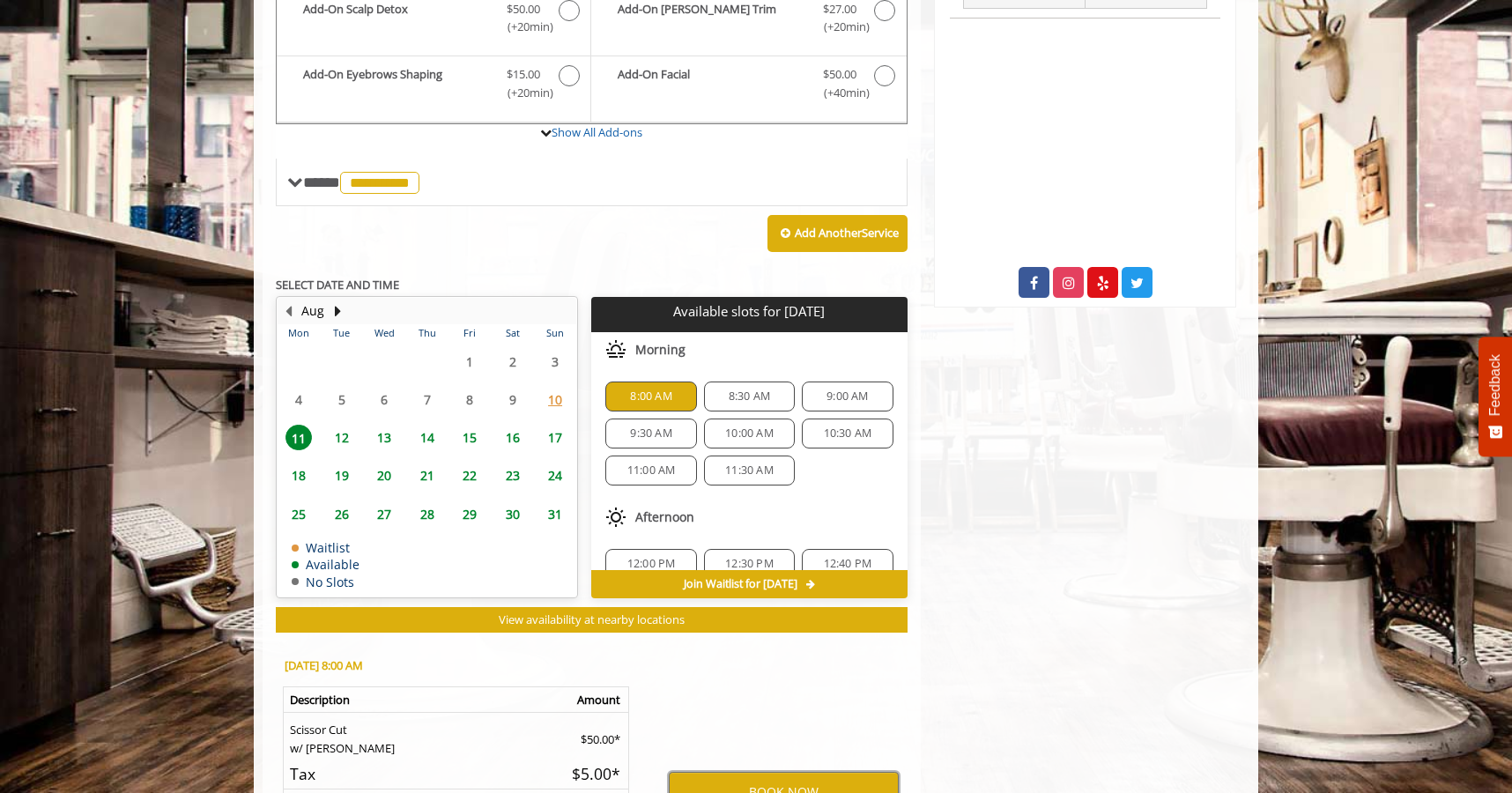
scroll to position [529, 0]
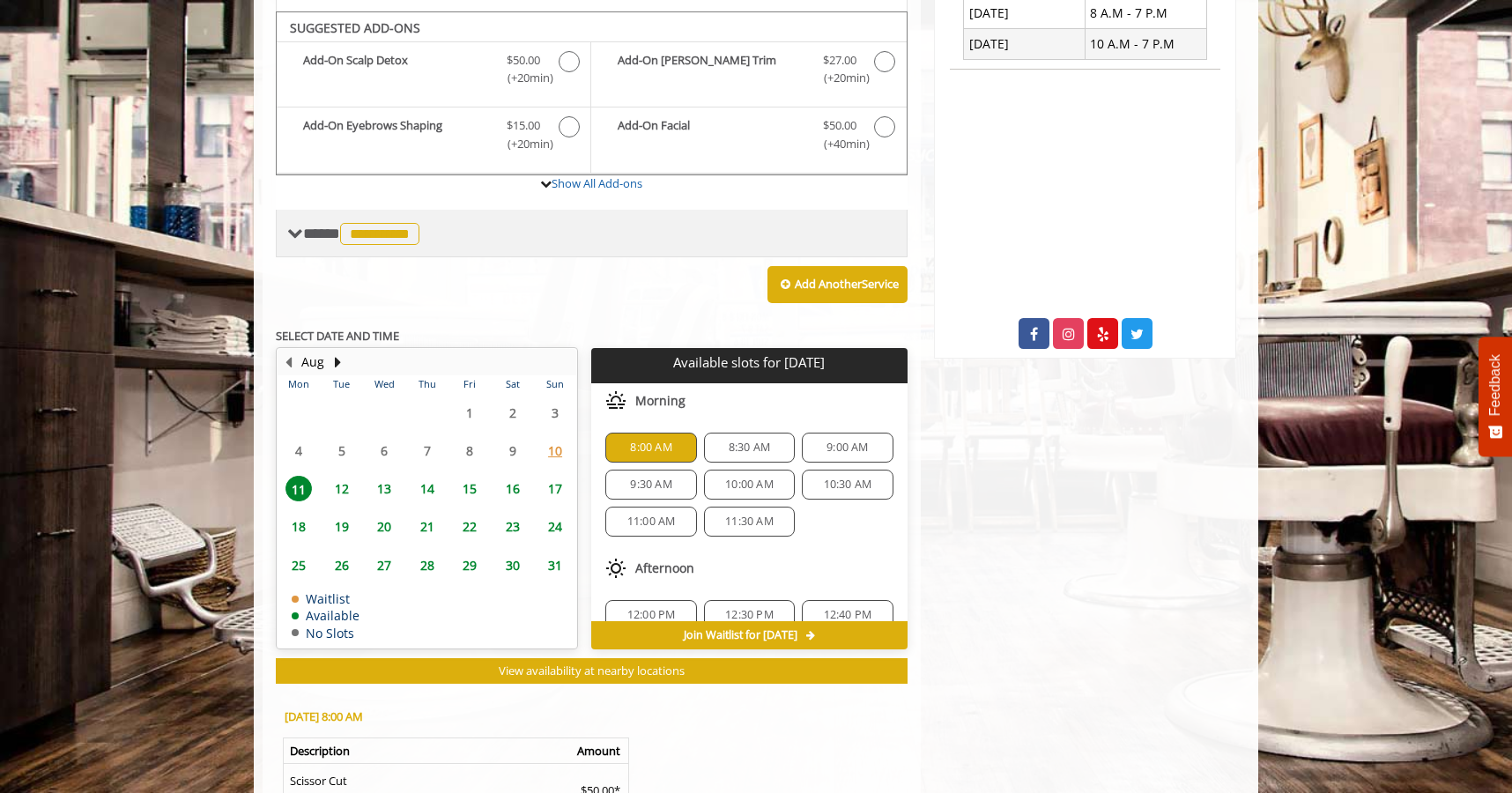
click at [487, 223] on div "**********" at bounding box center [592, 233] width 632 height 48
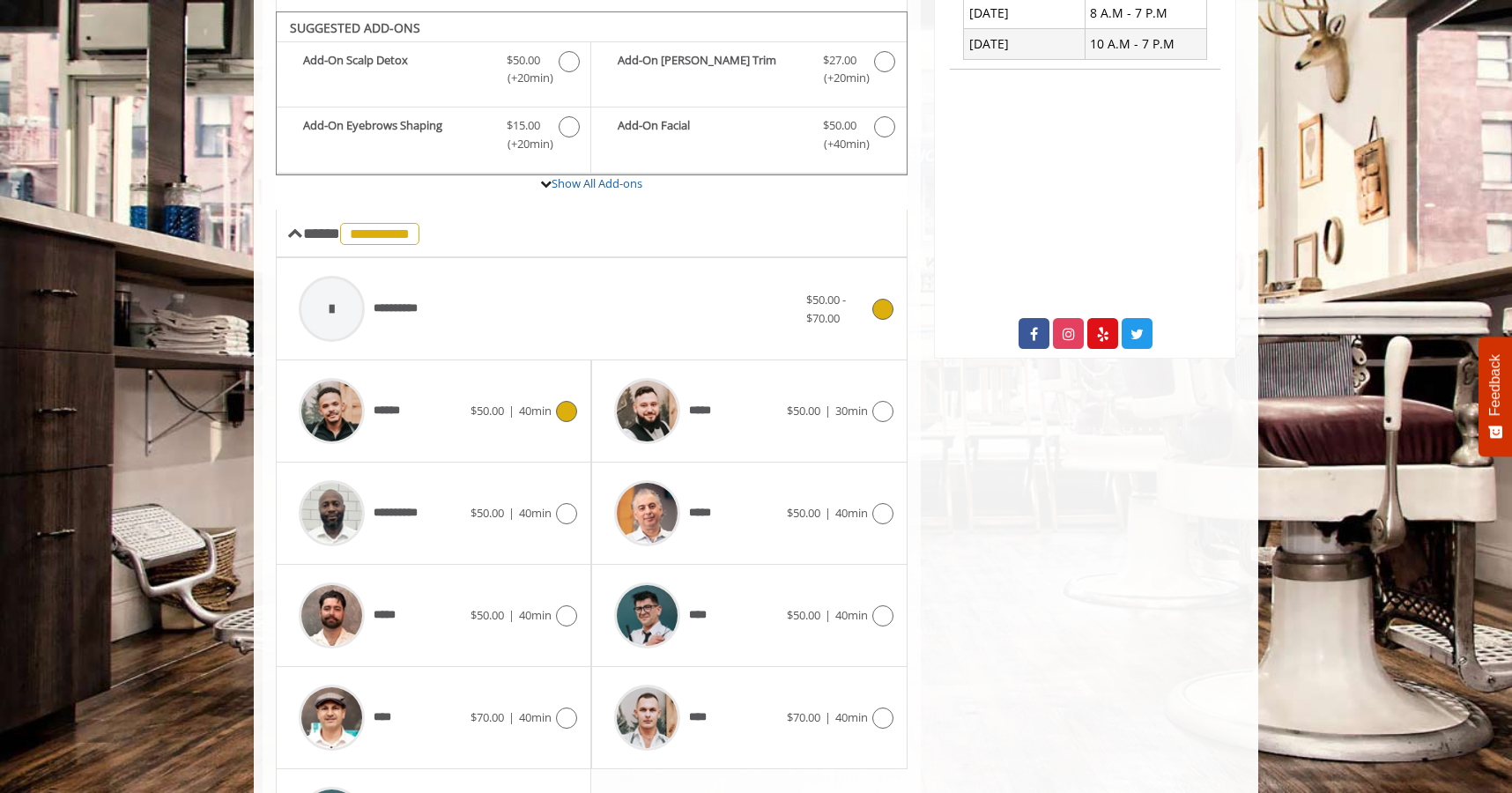
click at [533, 432] on div "****** $50.00 | 40min" at bounding box center [433, 411] width 287 height 84
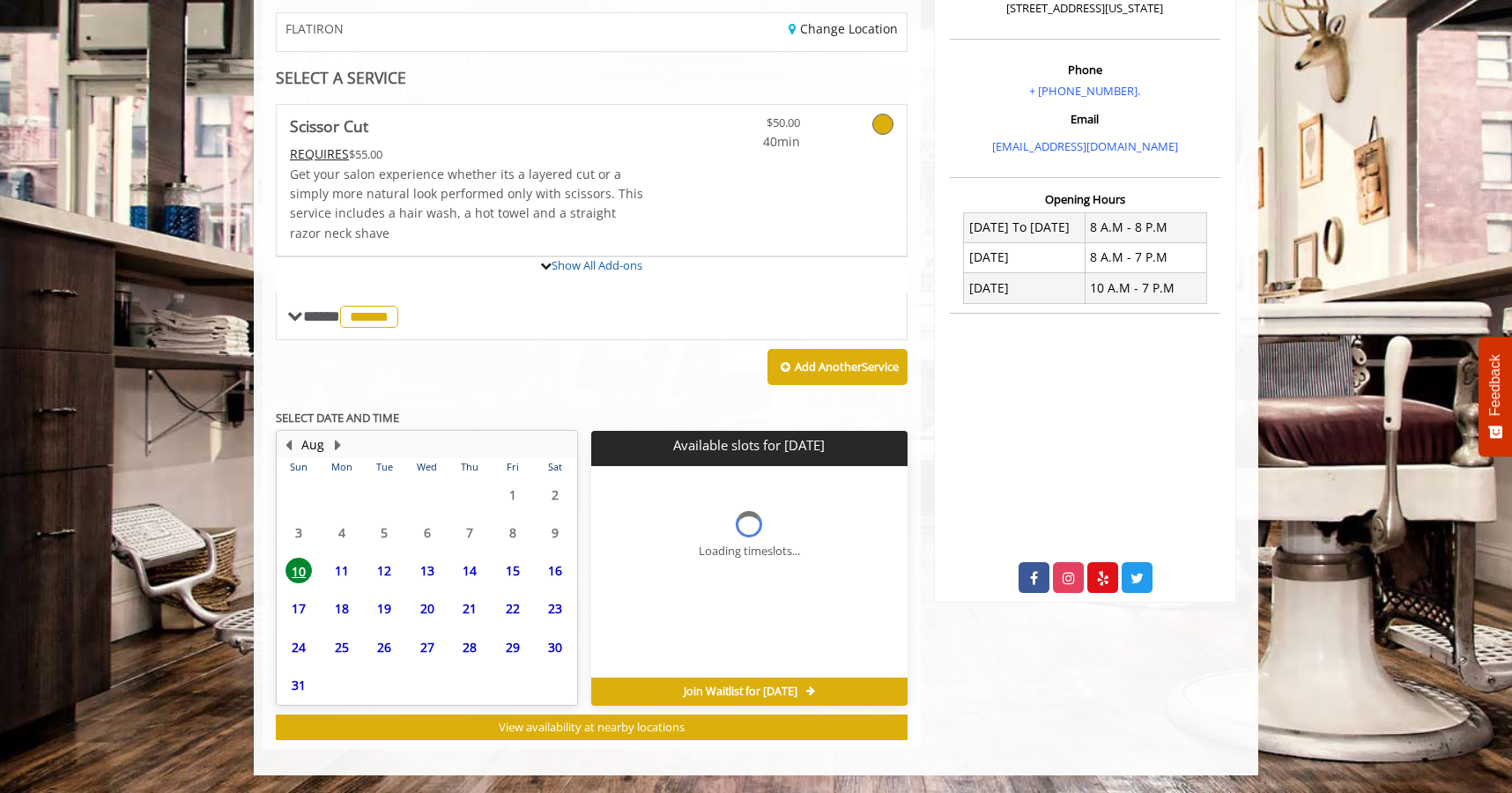
scroll to position [283, 0]
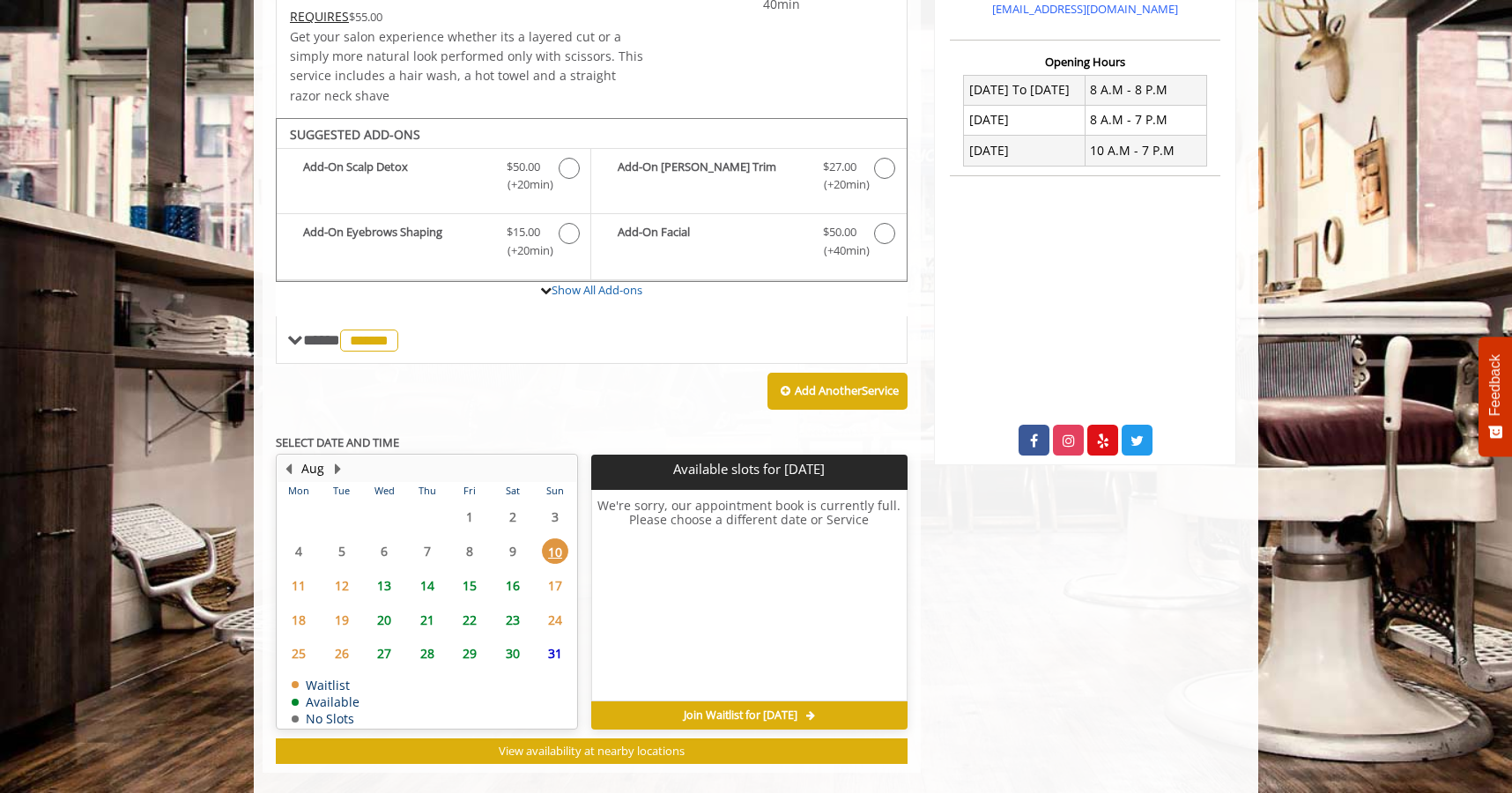
click at [302, 587] on span "11" at bounding box center [298, 585] width 26 height 25
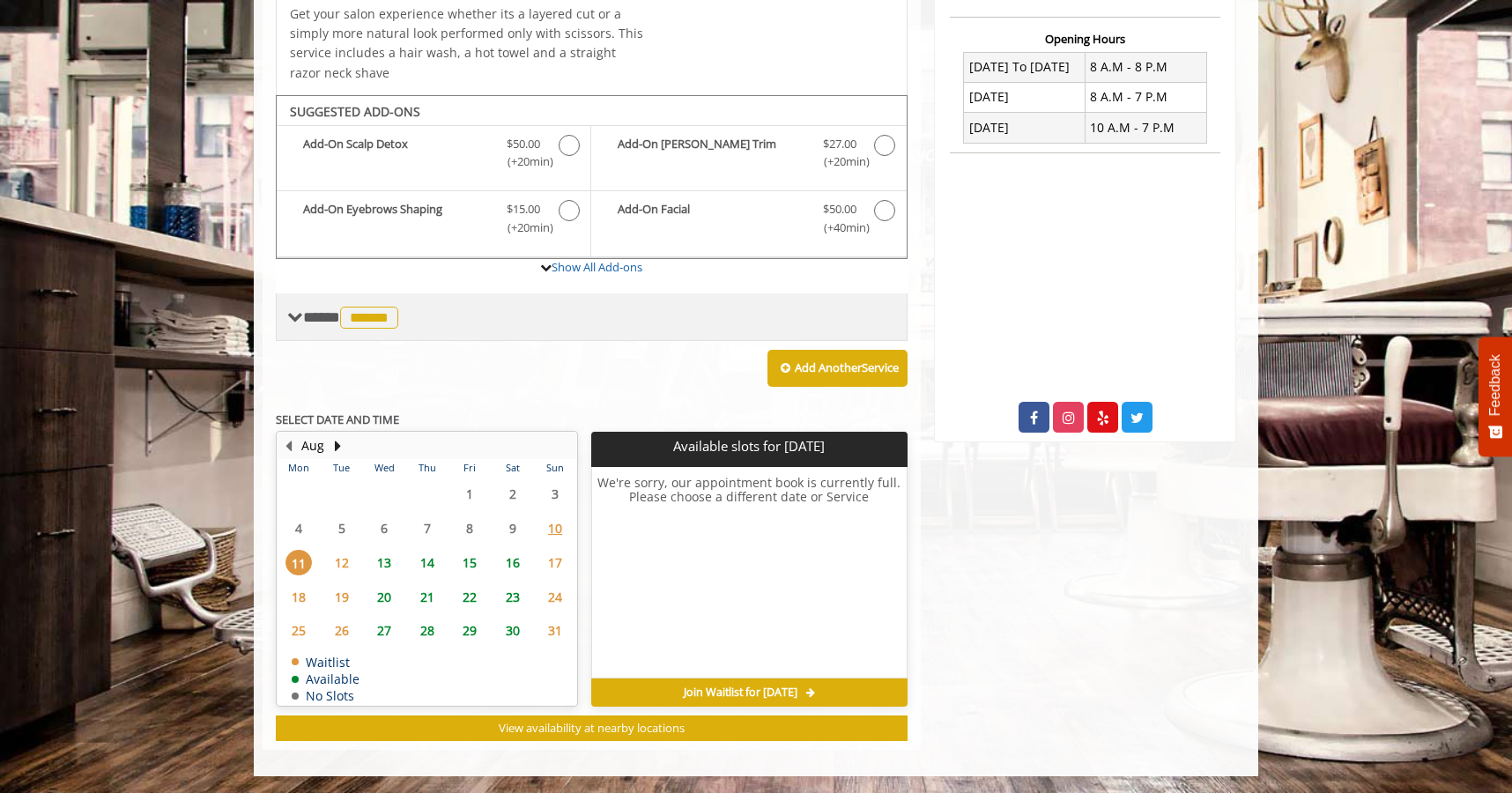
click at [474, 317] on div "**** ****** ********" at bounding box center [592, 317] width 632 height 48
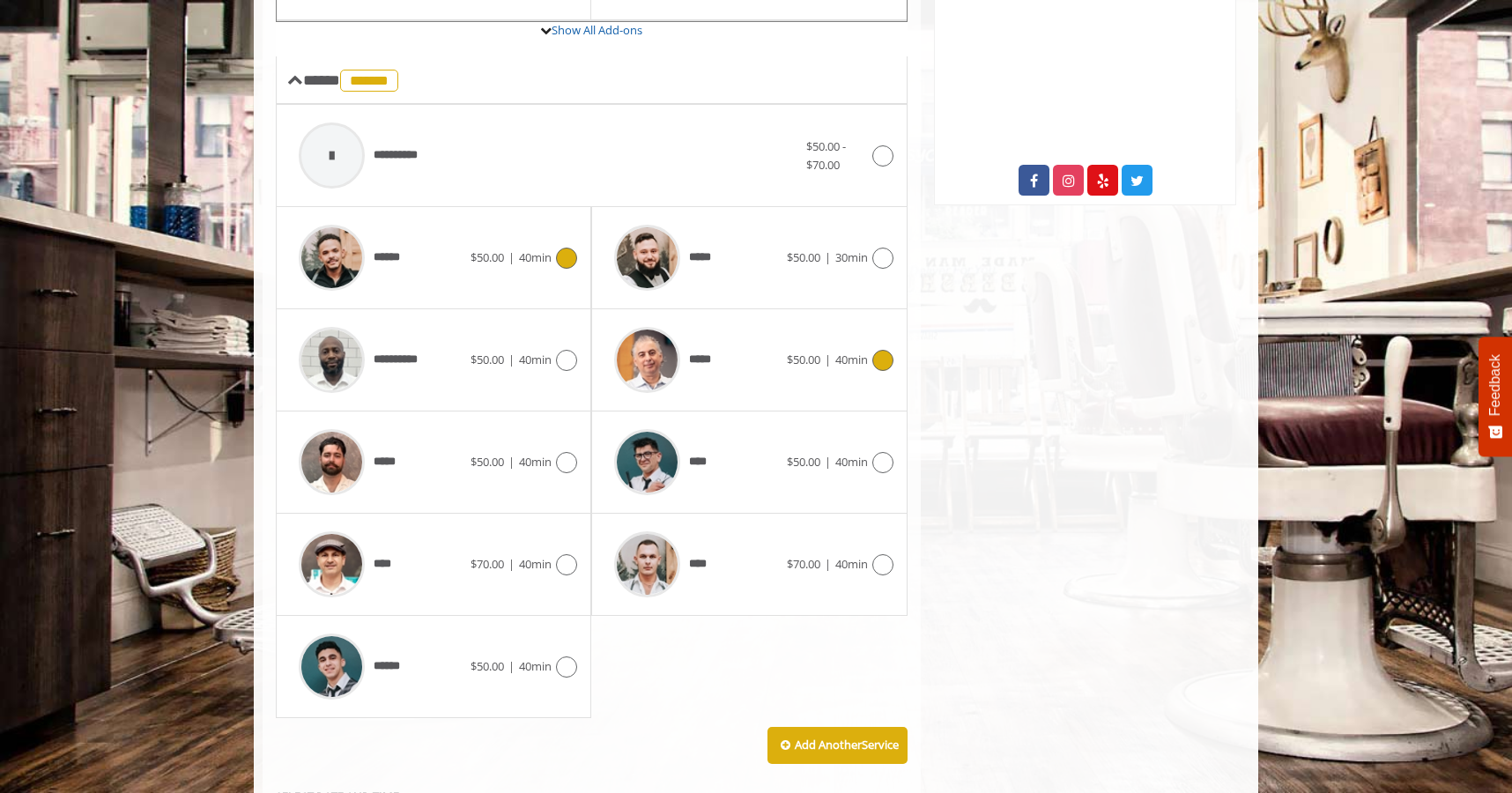
scroll to position [720, 0]
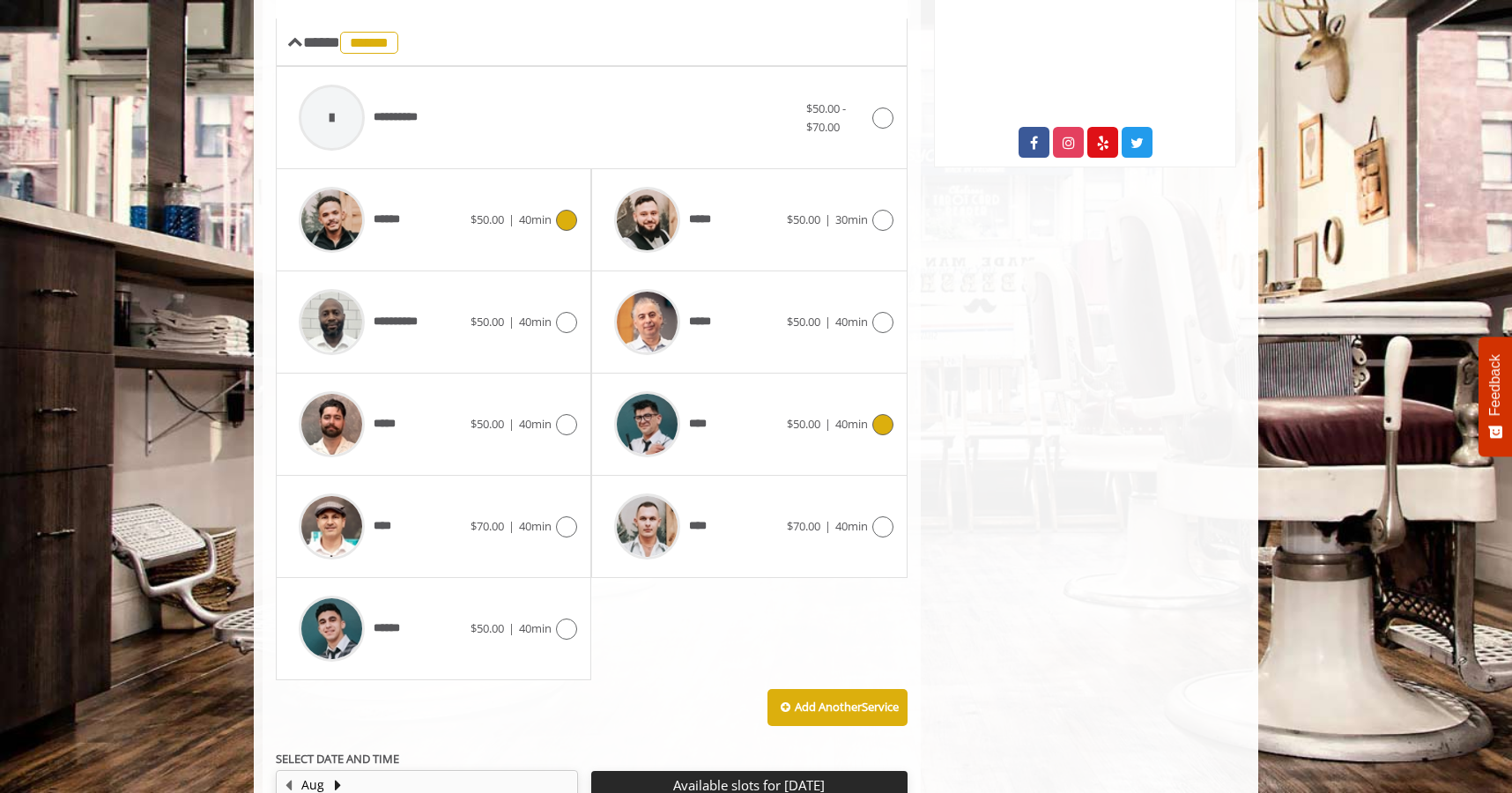
click at [720, 391] on div "****" at bounding box center [696, 424] width 180 height 84
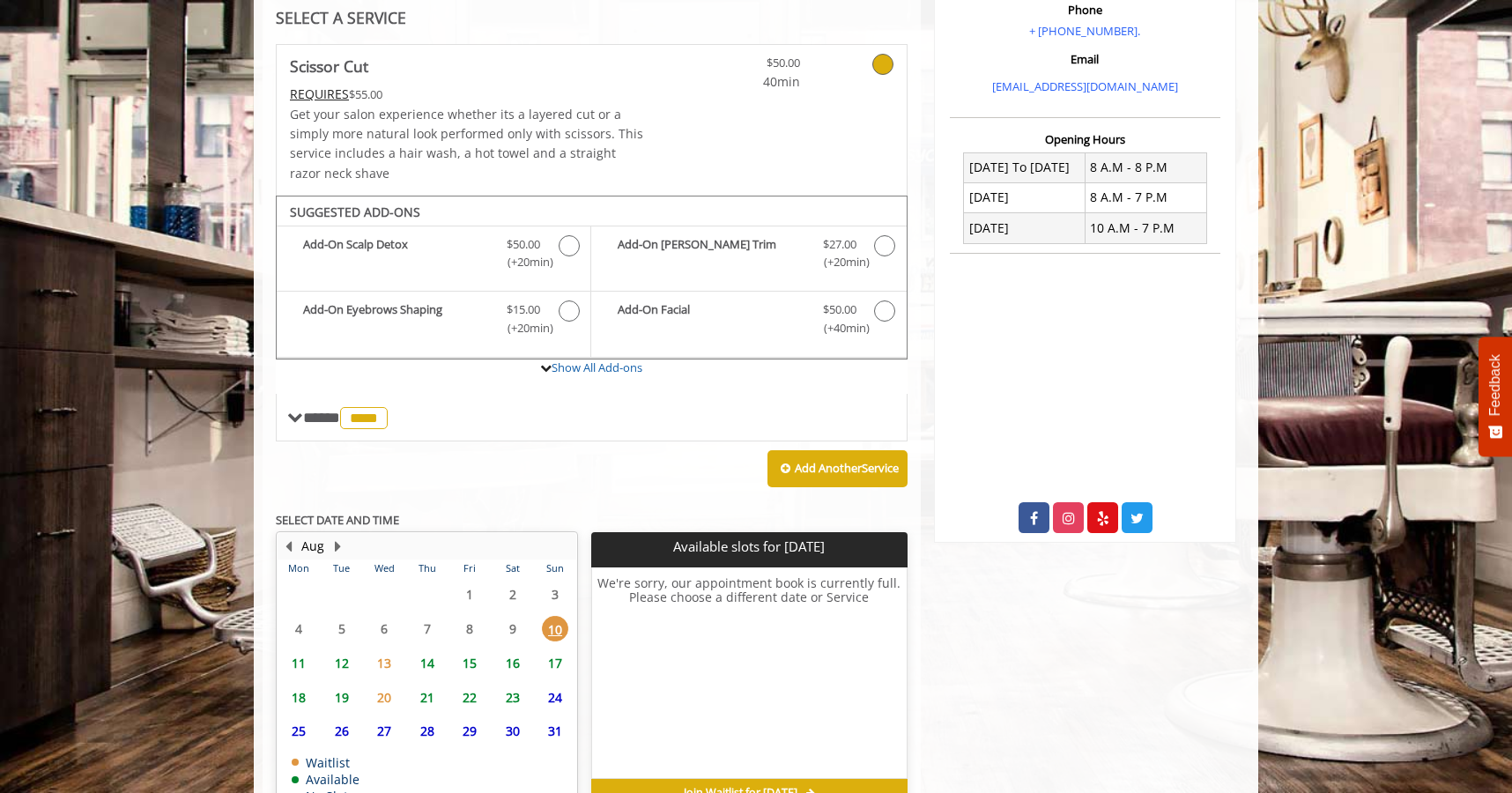
scroll to position [445, 0]
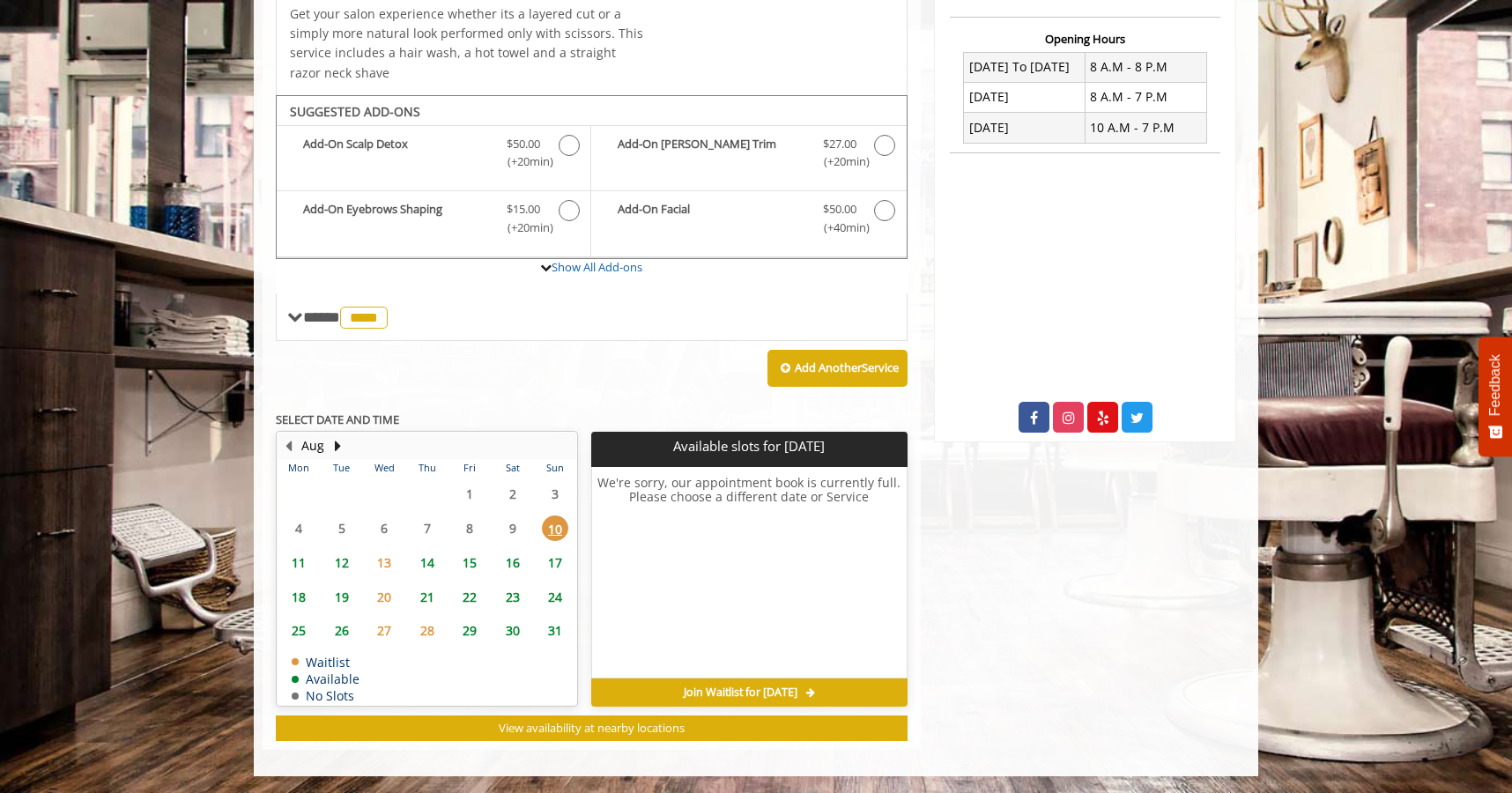
click at [294, 563] on span "11" at bounding box center [298, 563] width 26 height 25
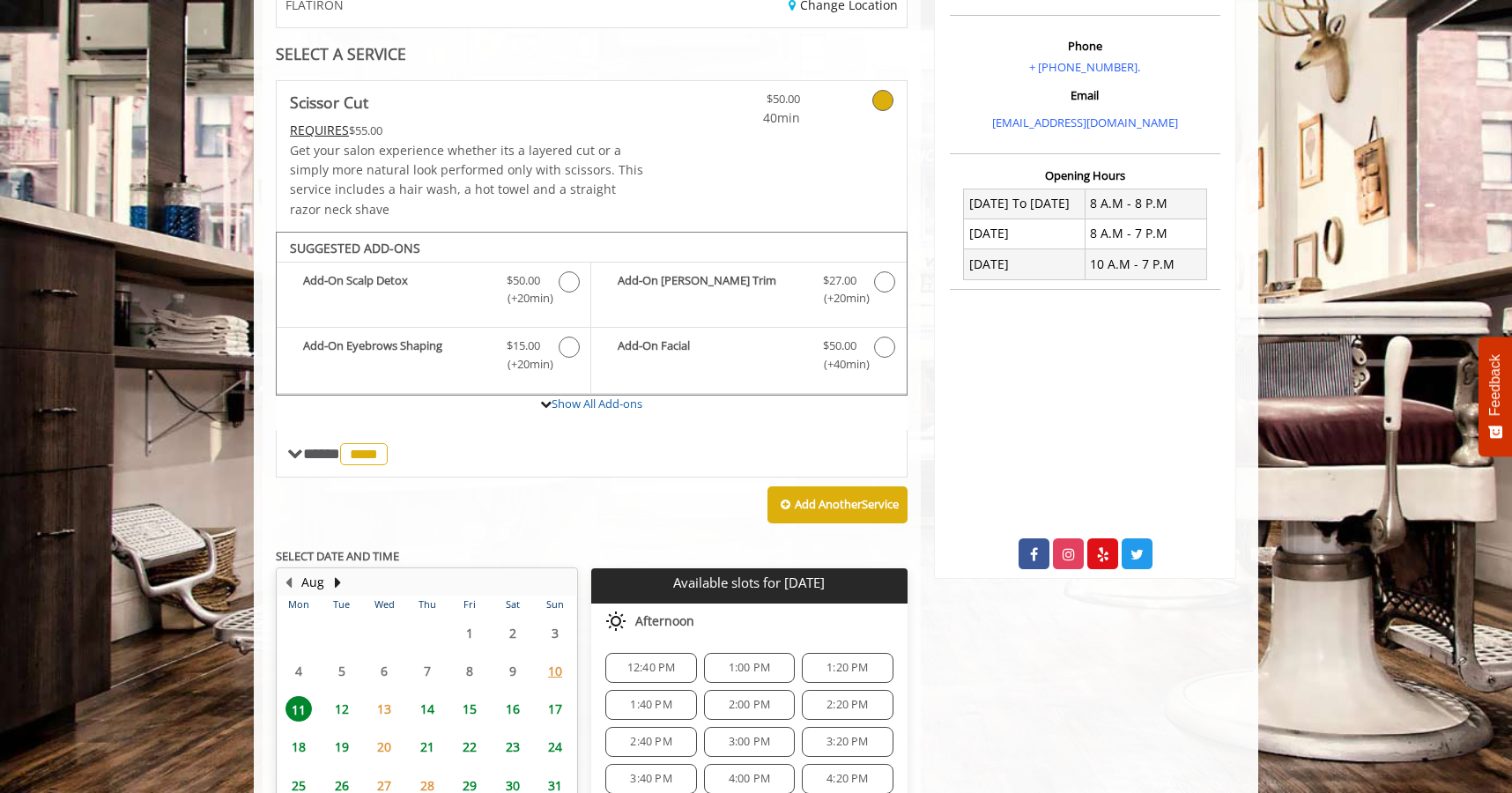
scroll to position [243, 0]
